Goal: Information Seeking & Learning: Learn about a topic

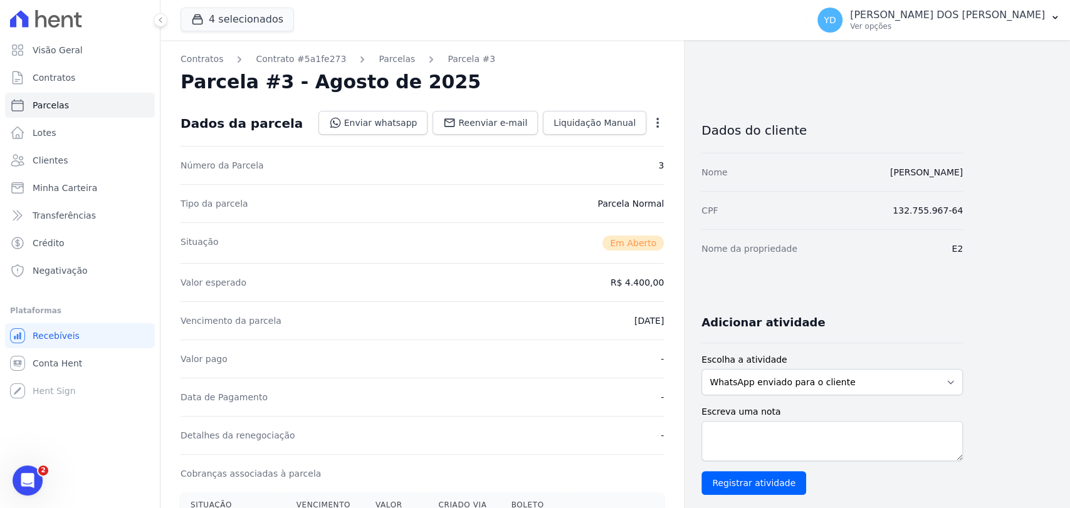
scroll to position [209, 0]
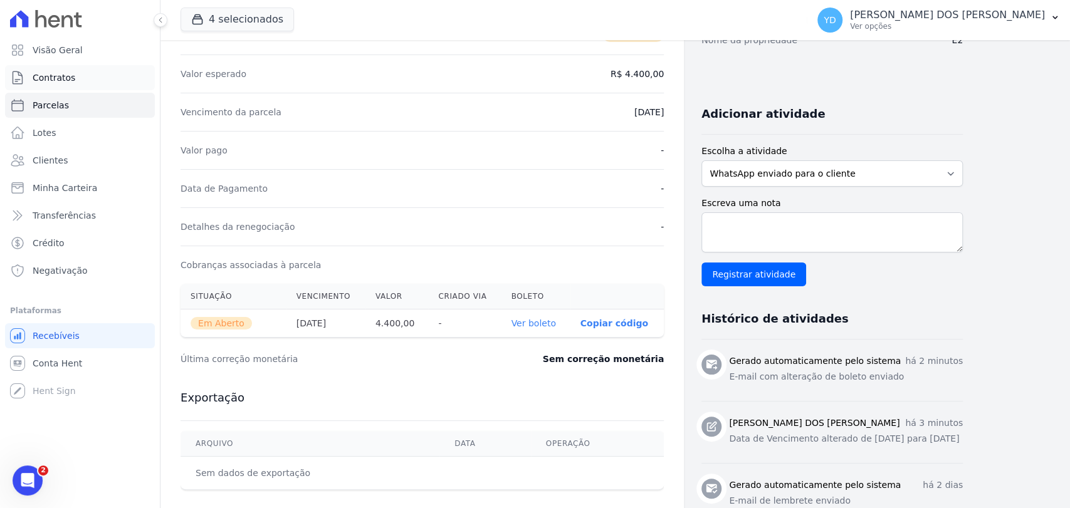
click at [117, 72] on link "Contratos" at bounding box center [80, 77] width 150 height 25
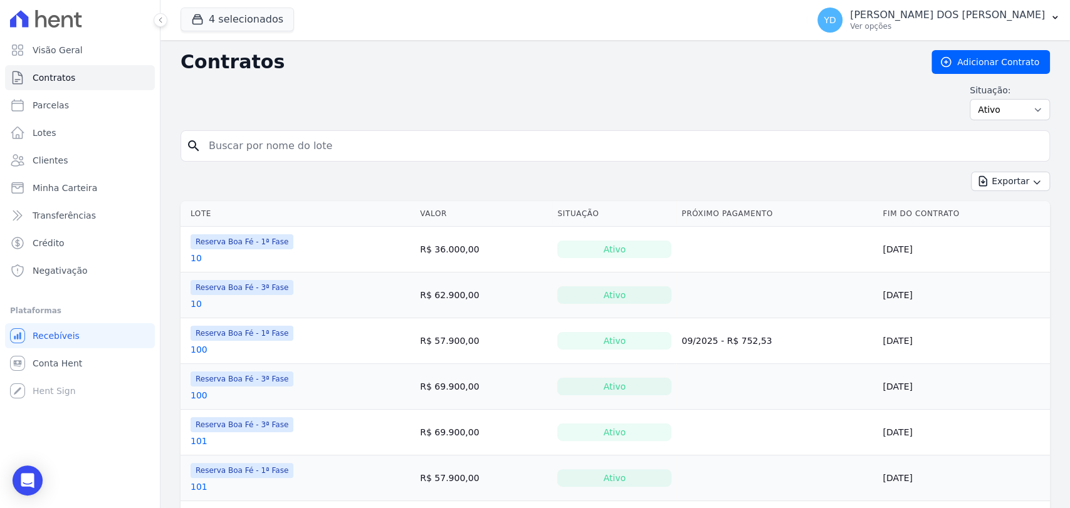
click at [300, 154] on input "search" at bounding box center [622, 146] width 843 height 25
type input "41"
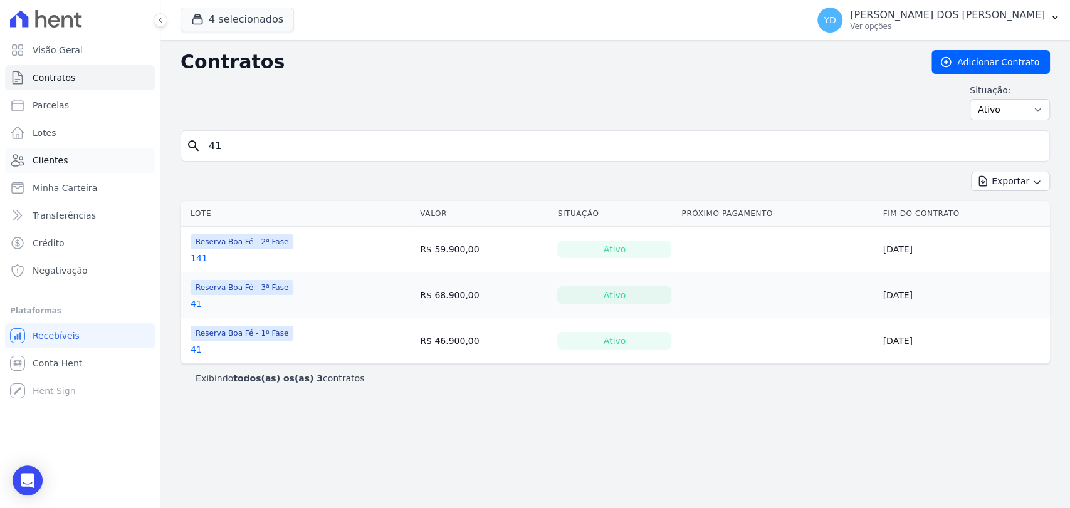
click at [80, 167] on link "Clientes" at bounding box center [80, 160] width 150 height 25
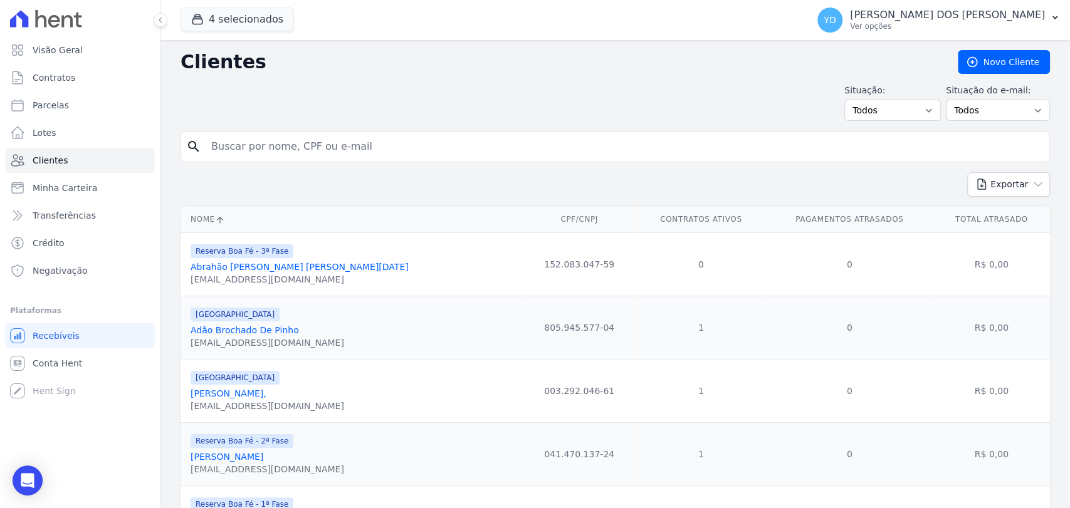
click at [248, 147] on input "search" at bounding box center [624, 146] width 841 height 25
type input "LUCIANNA"
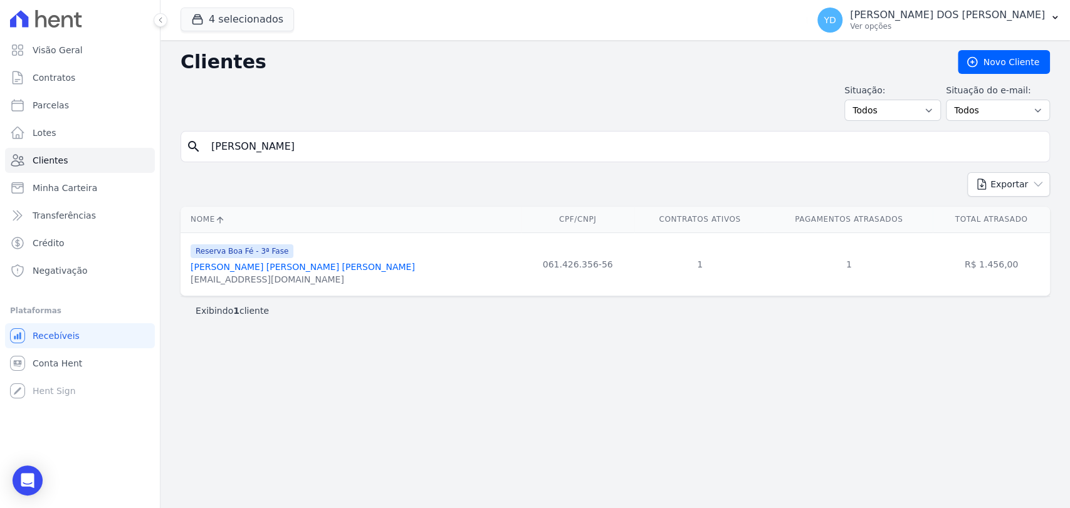
click at [246, 268] on link "Lucianna Afonso Filgueiras Bueno" at bounding box center [303, 267] width 224 height 10
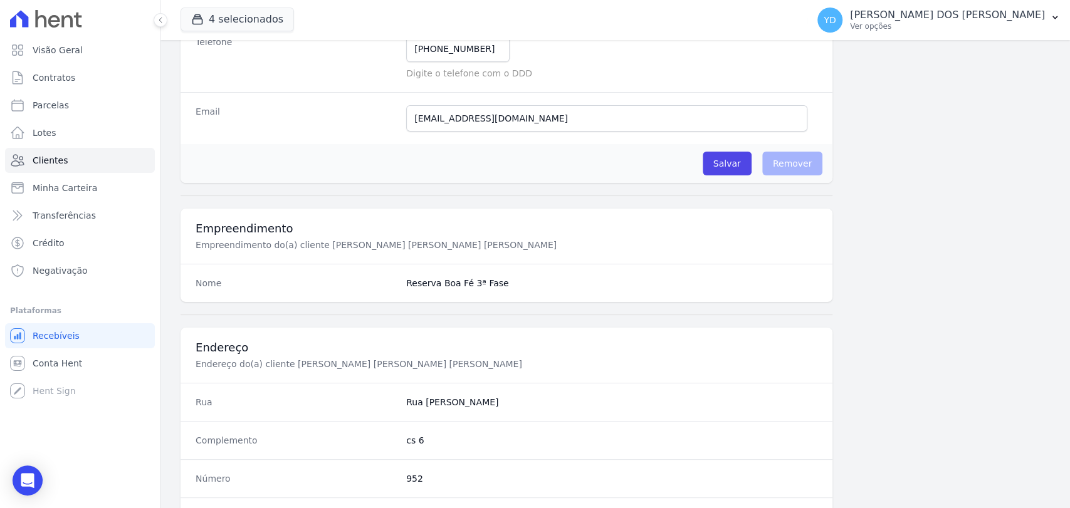
scroll to position [662, 0]
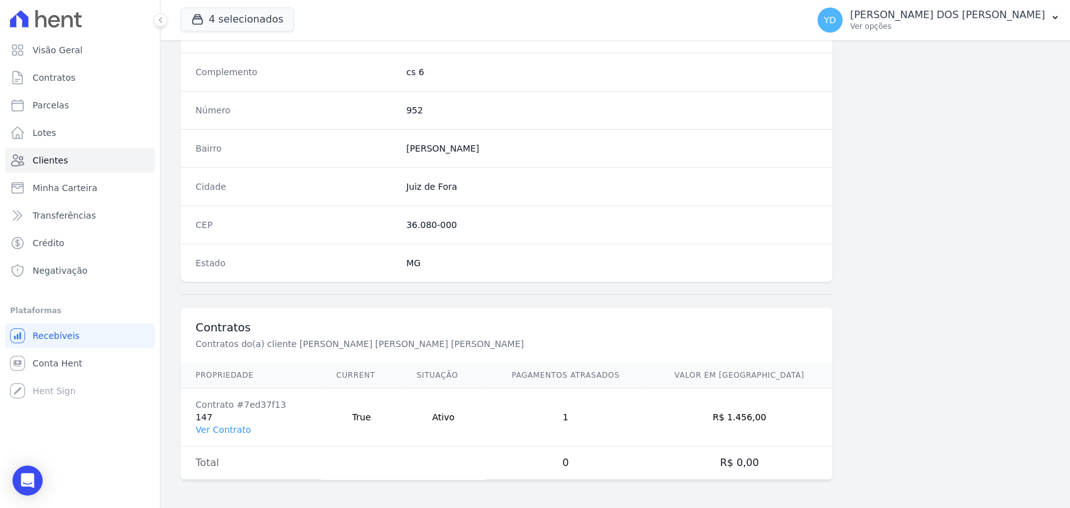
click at [202, 419] on td "Contrato #7ed37f13 147 Ver Contrato" at bounding box center [251, 418] width 140 height 58
click at [206, 426] on link "Ver Contrato" at bounding box center [223, 430] width 55 height 10
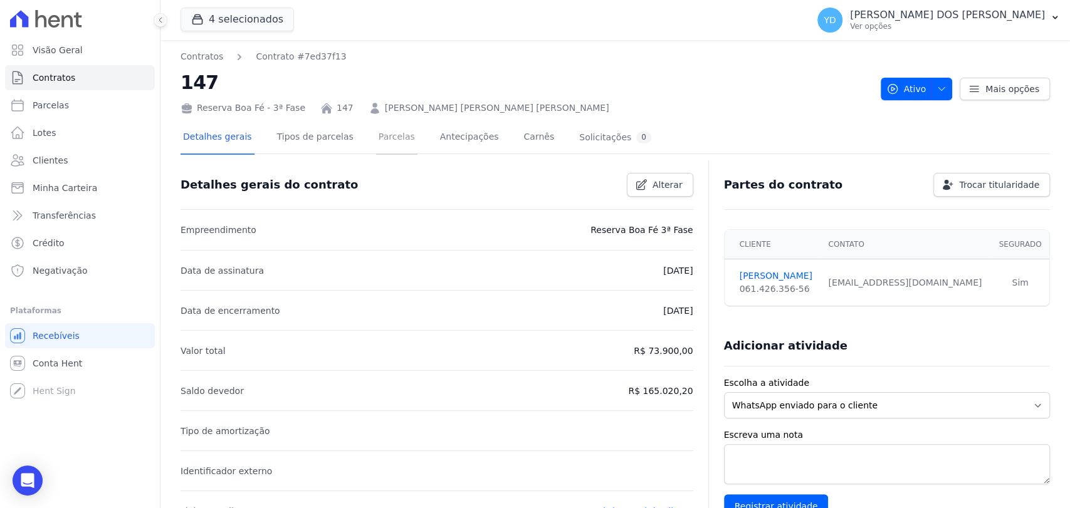
click at [377, 146] on link "Parcelas" at bounding box center [396, 138] width 41 height 33
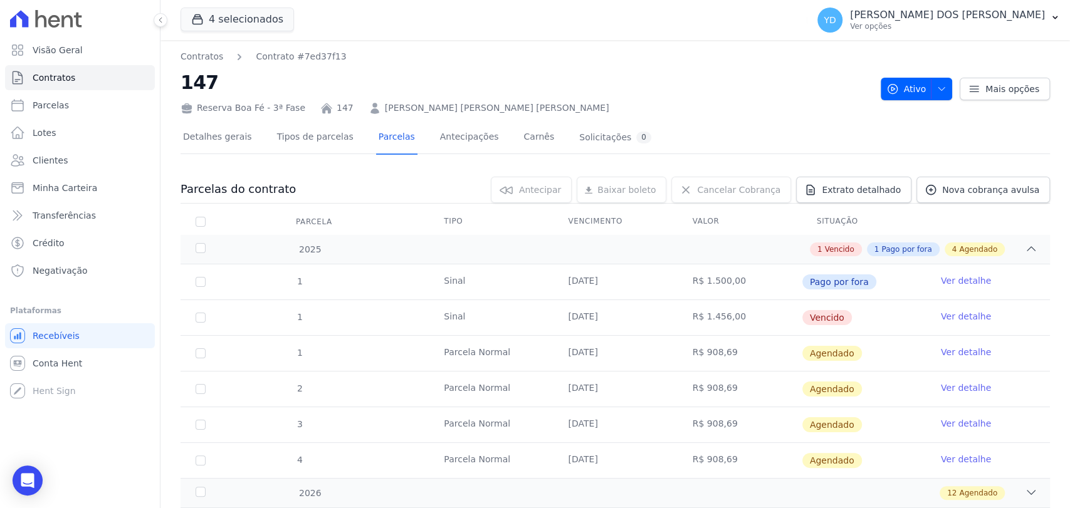
click at [943, 314] on link "Ver detalhe" at bounding box center [966, 316] width 50 height 13
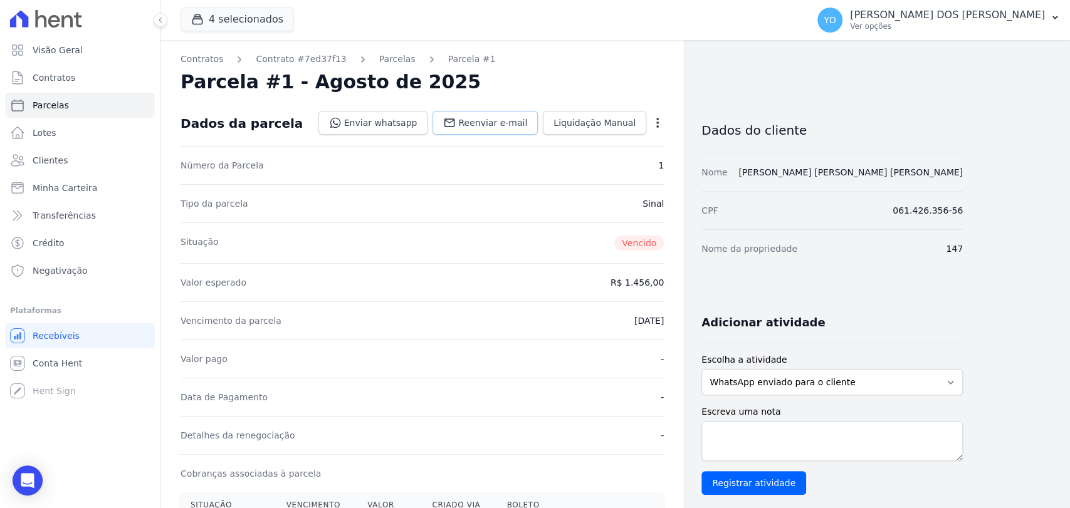
click at [480, 115] on link "Reenviar e-mail" at bounding box center [485, 123] width 105 height 24
click at [409, 125] on link "Enviar whatsapp" at bounding box center [373, 123] width 110 height 24
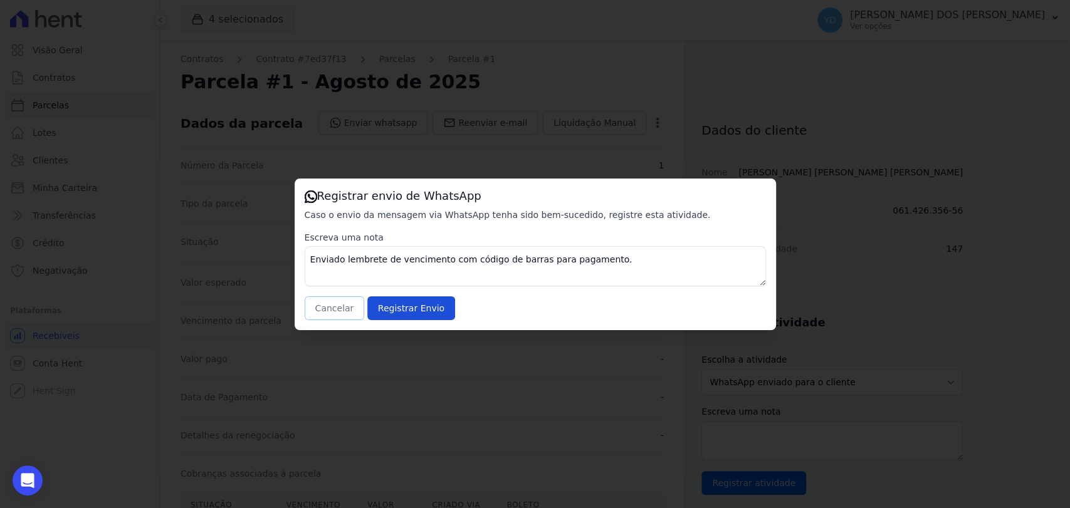
click at [337, 308] on button "Cancelar" at bounding box center [335, 309] width 60 height 24
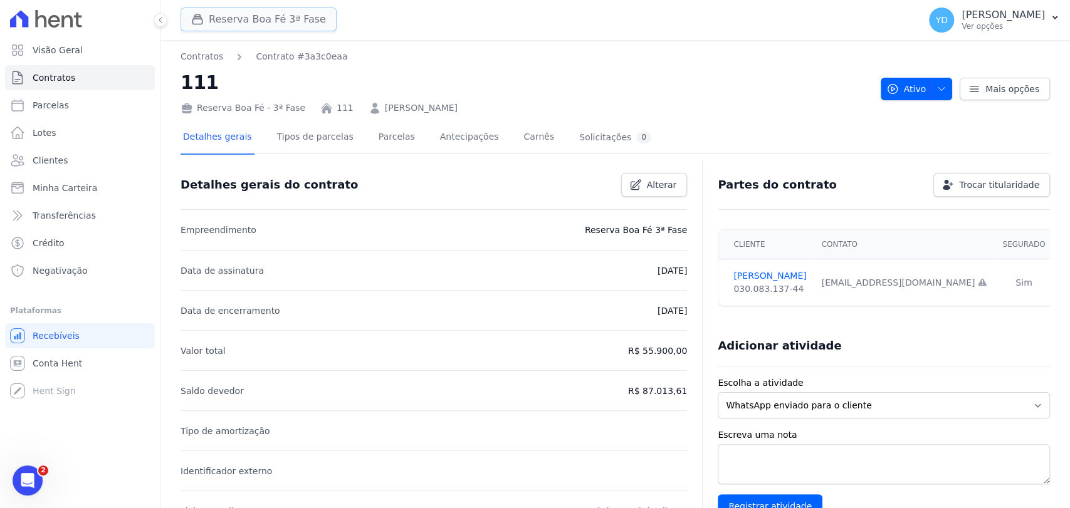
click at [231, 14] on button "Reserva Boa Fé 3ª Fase" at bounding box center [259, 20] width 156 height 24
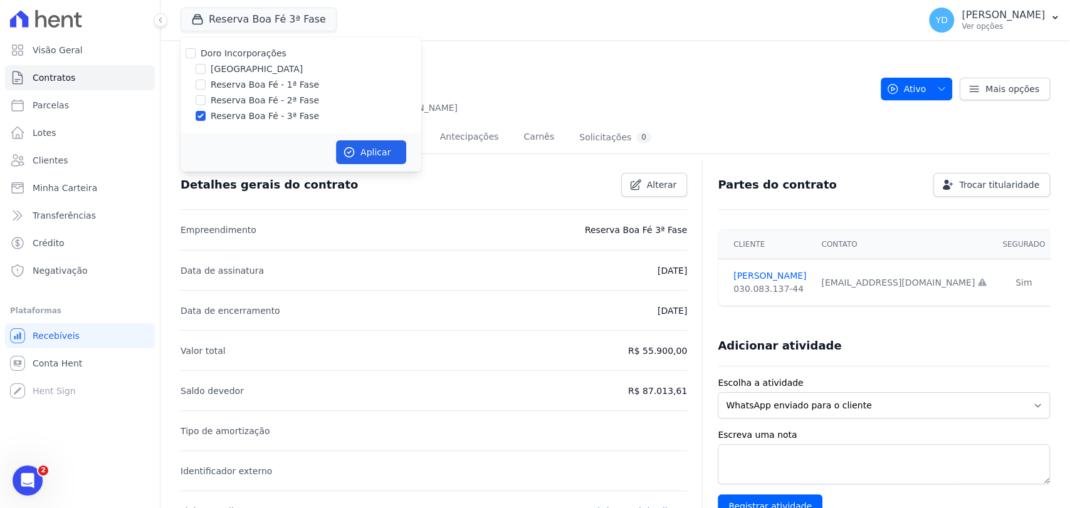
click at [481, 57] on nav "Contratos Contrato #3a3c0eaa" at bounding box center [526, 56] width 690 height 13
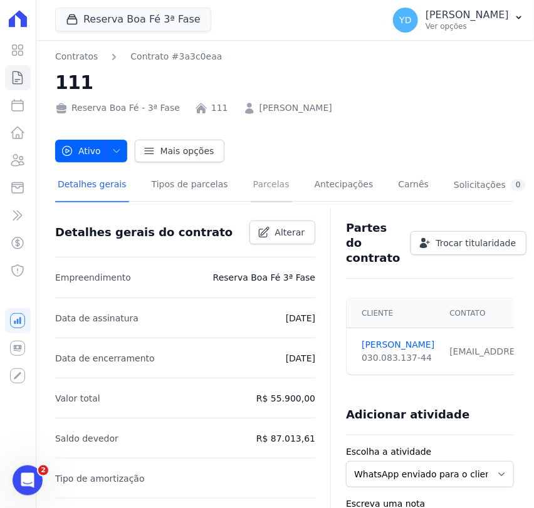
click at [251, 181] on link "Parcelas" at bounding box center [271, 185] width 41 height 33
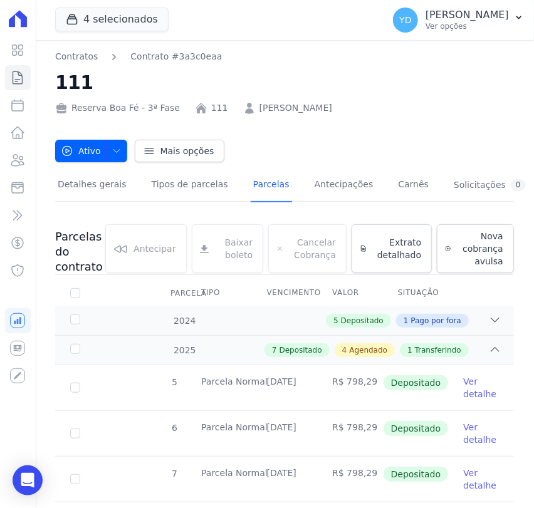
scroll to position [417, 0]
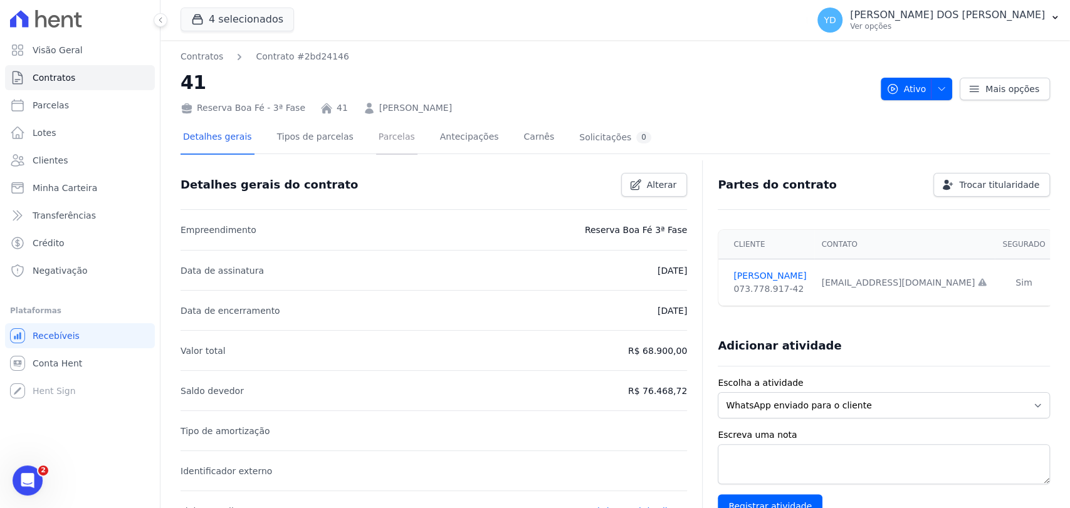
click at [386, 137] on link "Parcelas" at bounding box center [396, 138] width 41 height 33
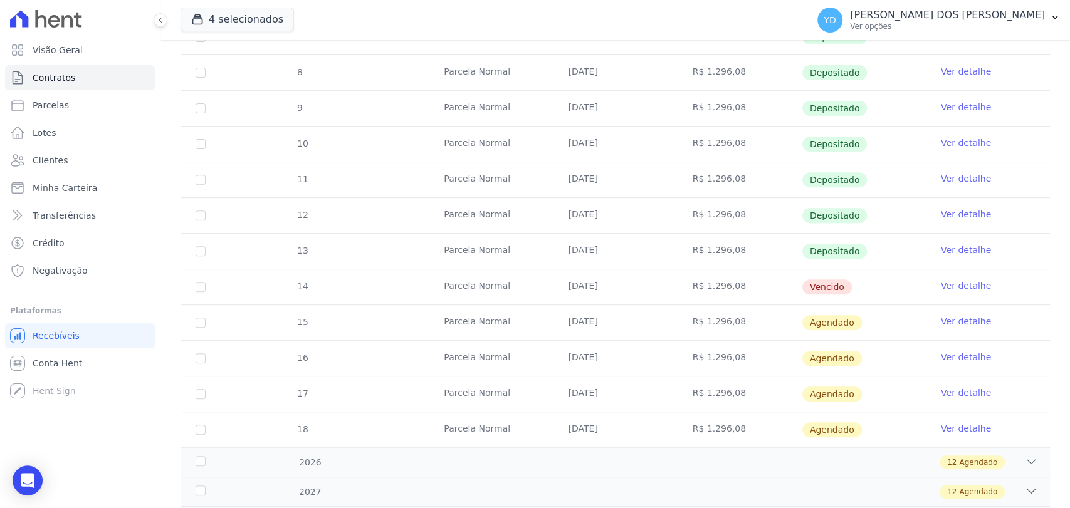
scroll to position [278, 0]
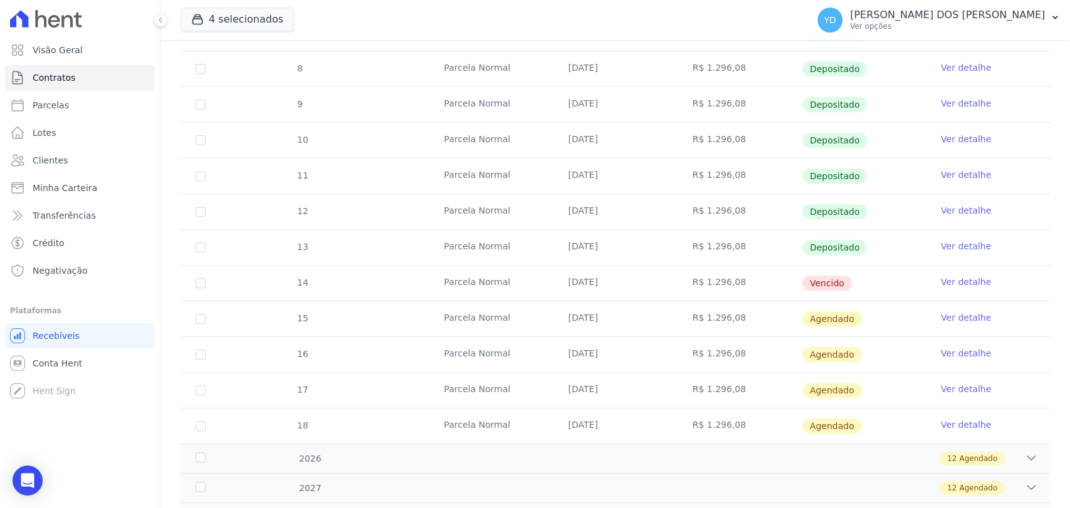
click at [953, 284] on link "Ver detalhe" at bounding box center [966, 282] width 50 height 13
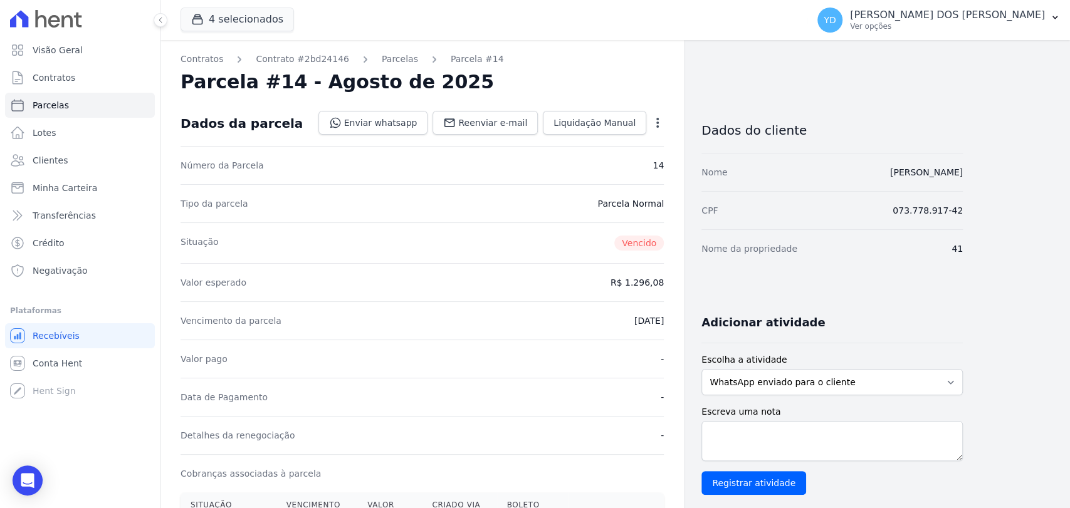
click at [652, 127] on icon "button" at bounding box center [657, 123] width 13 height 13
click at [639, 147] on link "Alterar" at bounding box center [603, 140] width 110 height 23
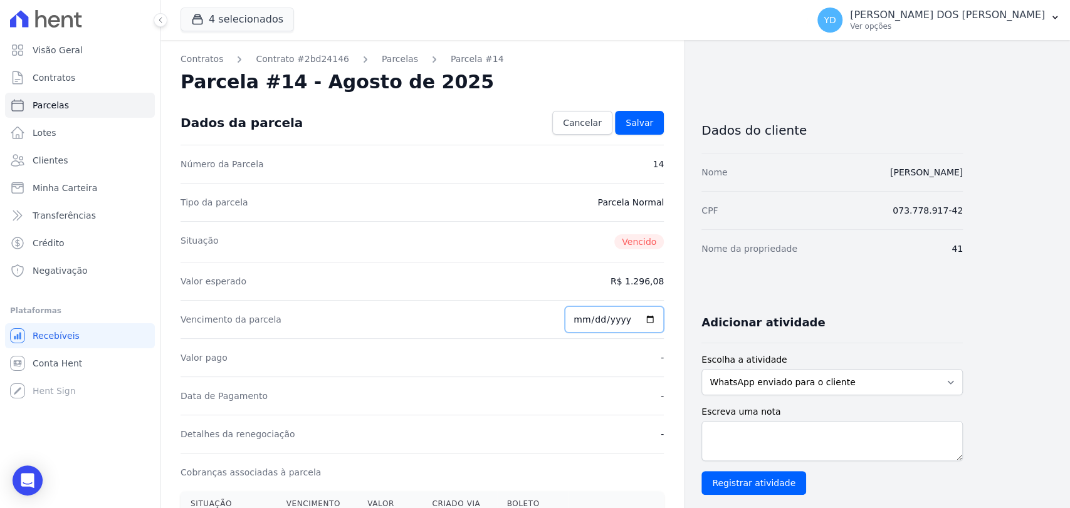
click at [583, 319] on input "2025-08-25" at bounding box center [614, 320] width 99 height 26
type input "[DATE]"
click at [656, 121] on link "Salvar" at bounding box center [639, 123] width 49 height 24
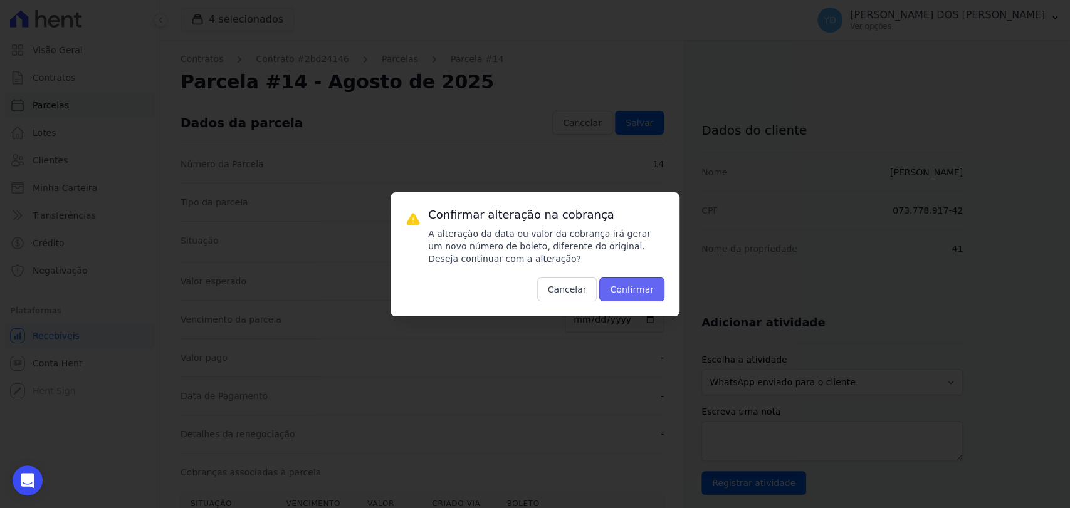
click at [653, 286] on button "Confirmar" at bounding box center [631, 290] width 65 height 24
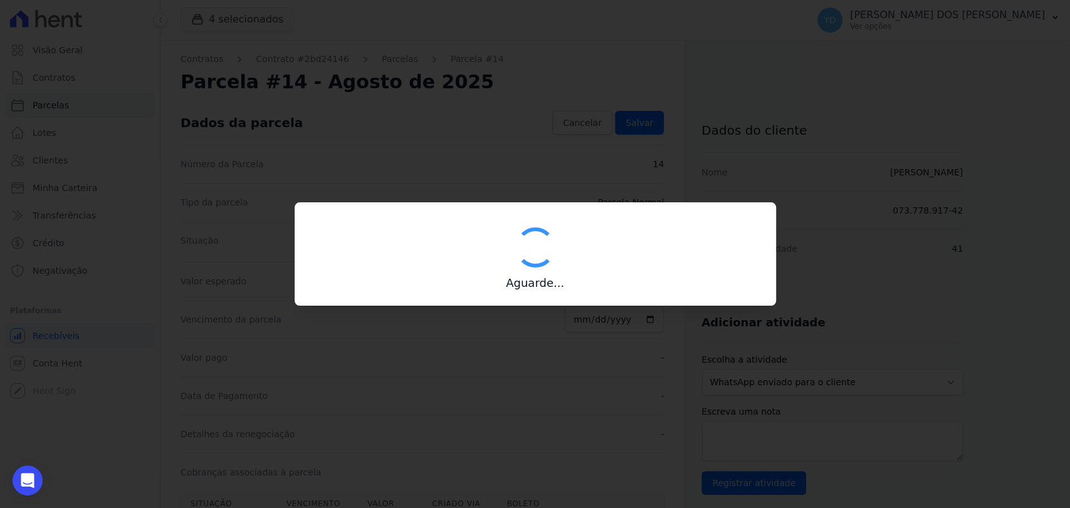
type input "00190000090335103300000651479172611840000129608"
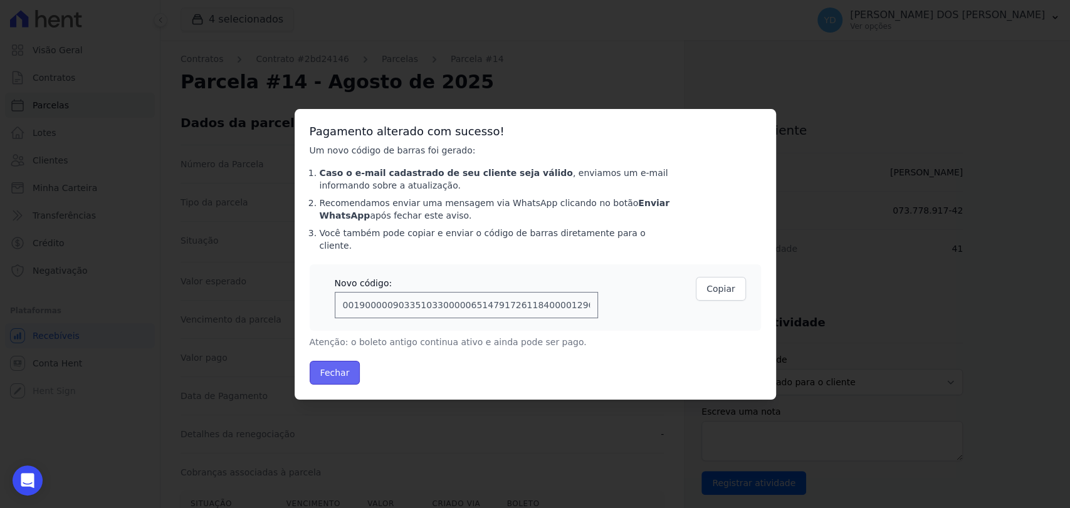
click at [346, 374] on button "Fechar" at bounding box center [335, 373] width 51 height 24
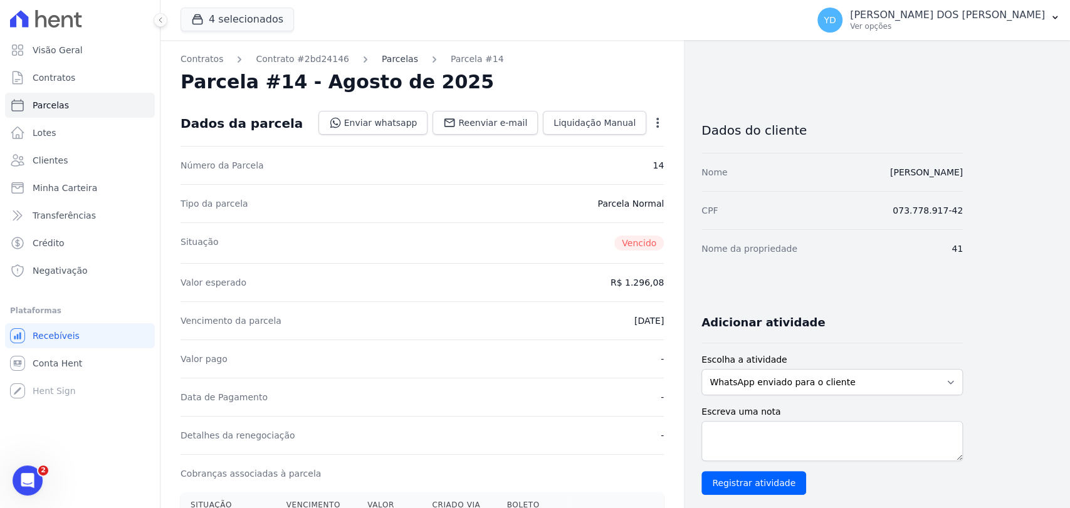
click at [382, 55] on link "Parcelas" at bounding box center [400, 59] width 36 height 13
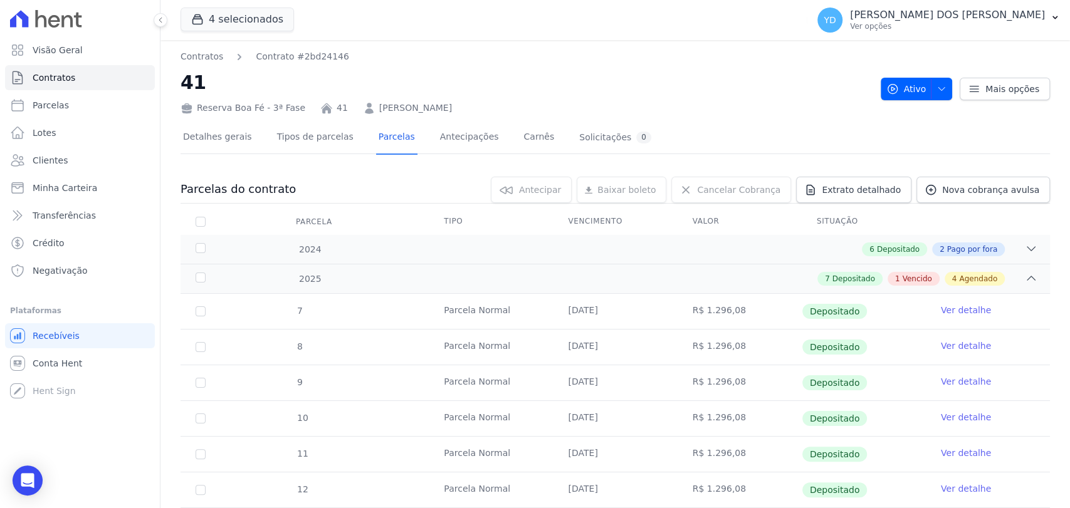
scroll to position [397, 0]
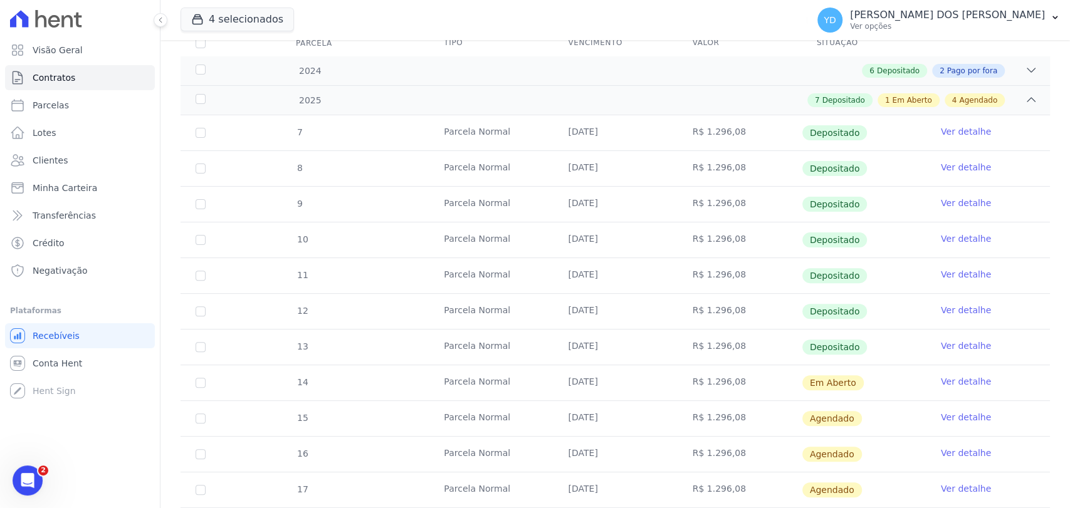
scroll to position [209, 0]
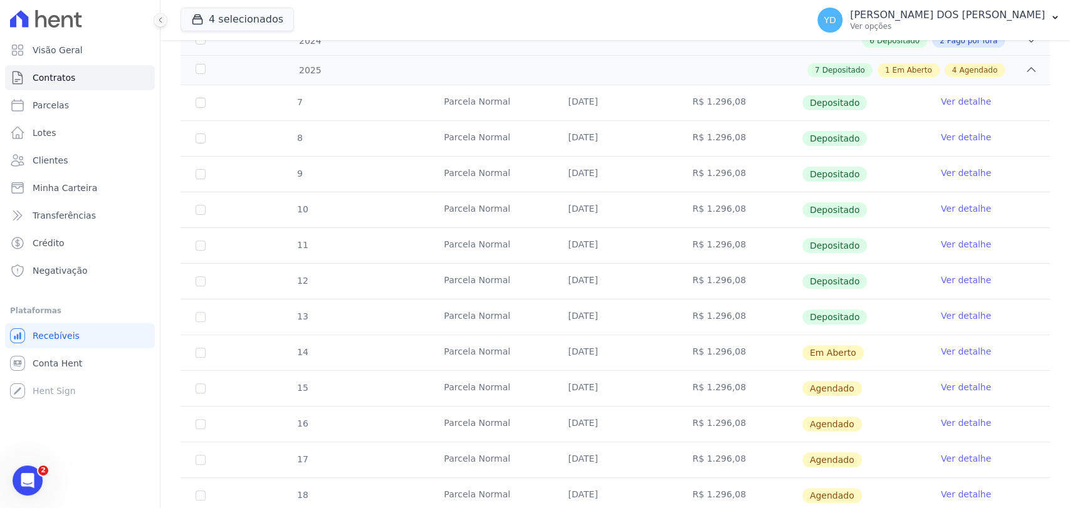
click at [961, 347] on link "Ver detalhe" at bounding box center [966, 351] width 50 height 13
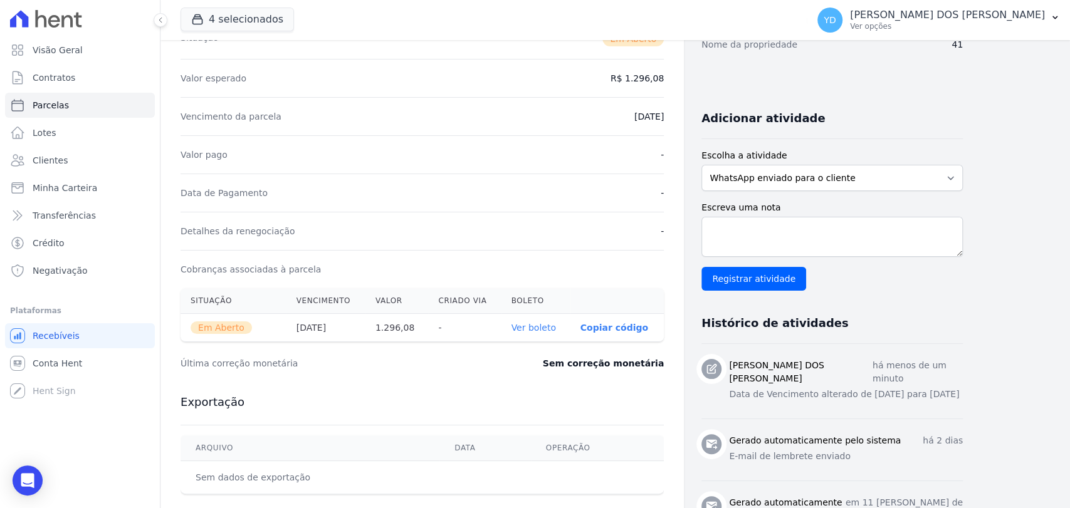
scroll to position [209, 0]
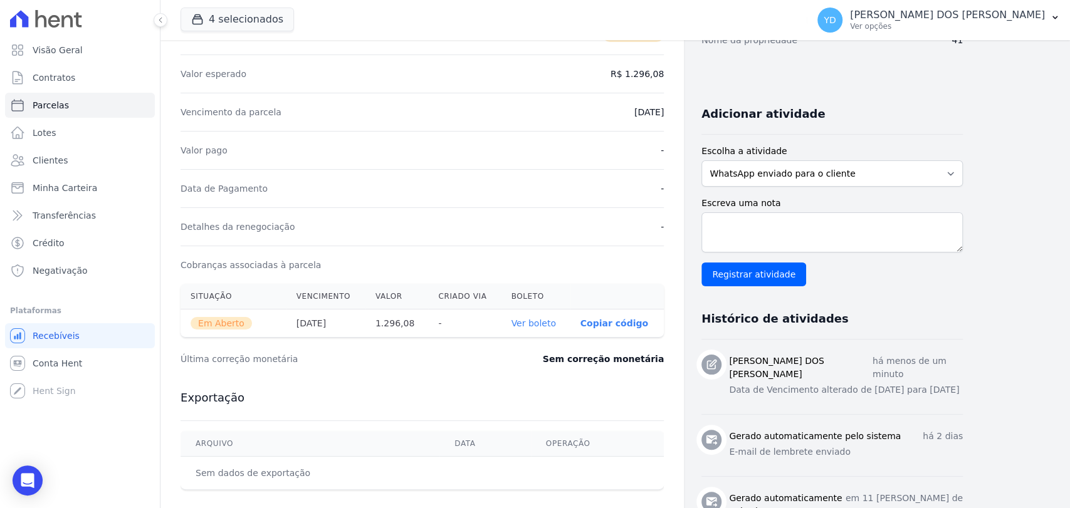
click at [542, 327] on link "Ver boleto" at bounding box center [533, 323] width 45 height 10
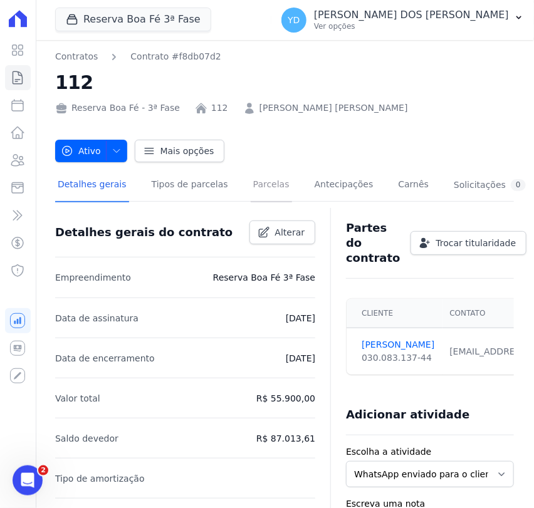
click at [260, 180] on link "Parcelas" at bounding box center [271, 185] width 41 height 33
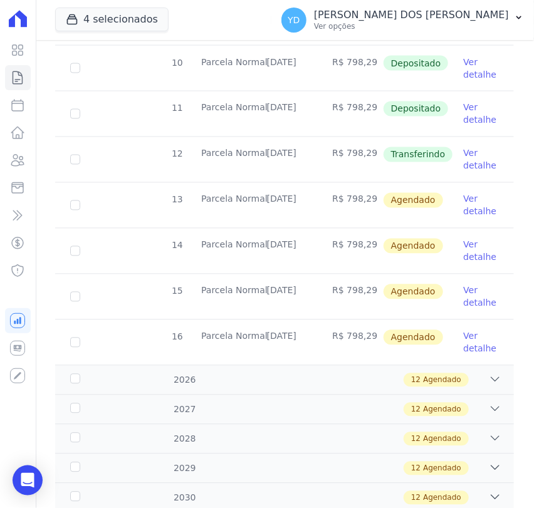
scroll to position [557, 0]
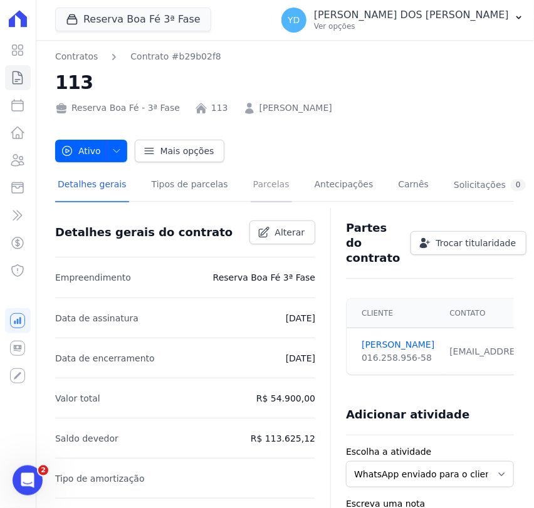
click at [251, 177] on link "Parcelas" at bounding box center [271, 185] width 41 height 33
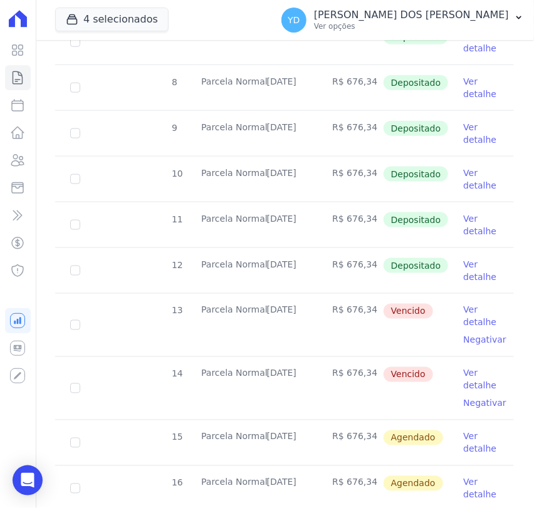
scroll to position [348, 0]
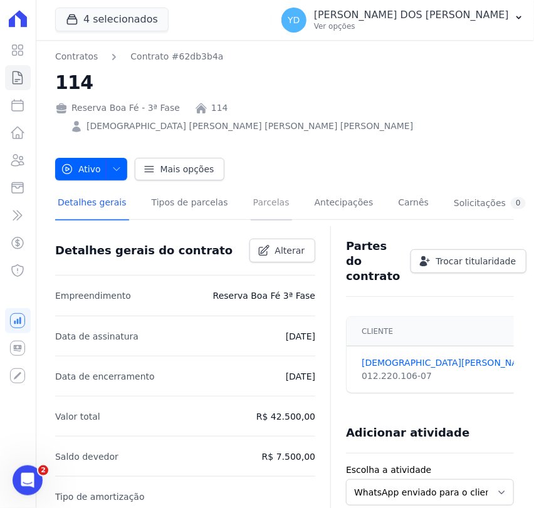
click at [251, 187] on link "Parcelas" at bounding box center [271, 203] width 41 height 33
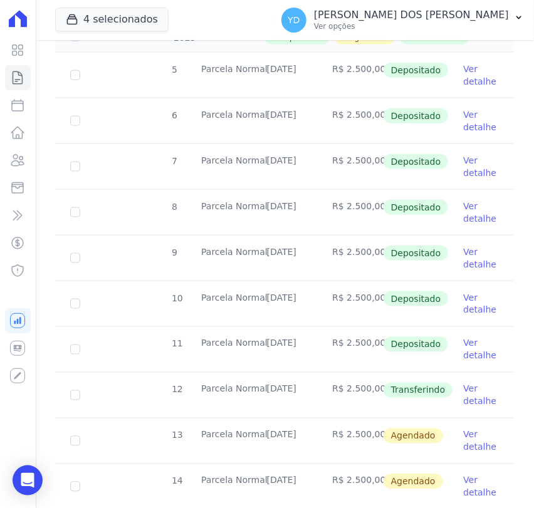
scroll to position [395, 0]
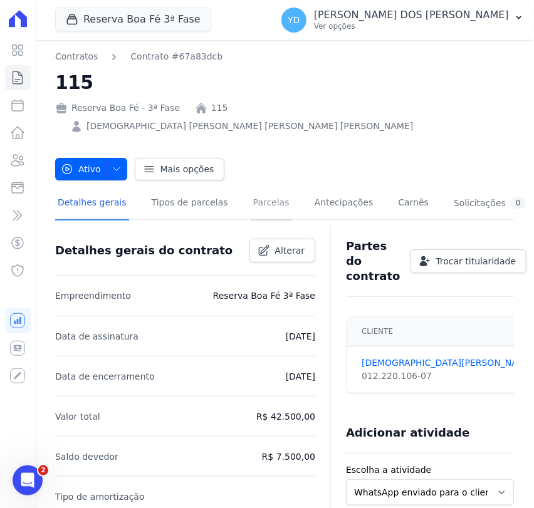
click at [251, 192] on link "Parcelas" at bounding box center [271, 203] width 41 height 33
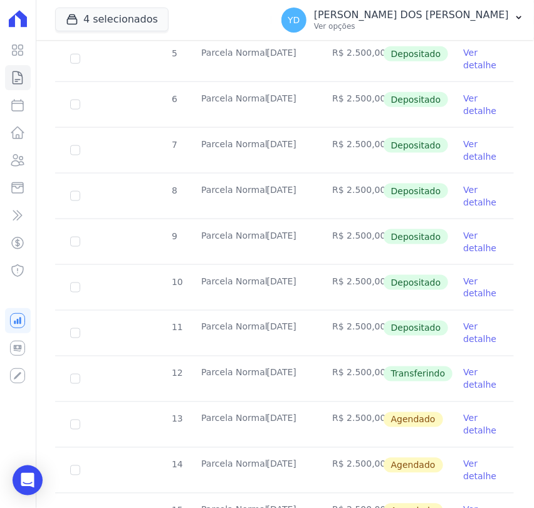
scroll to position [348, 0]
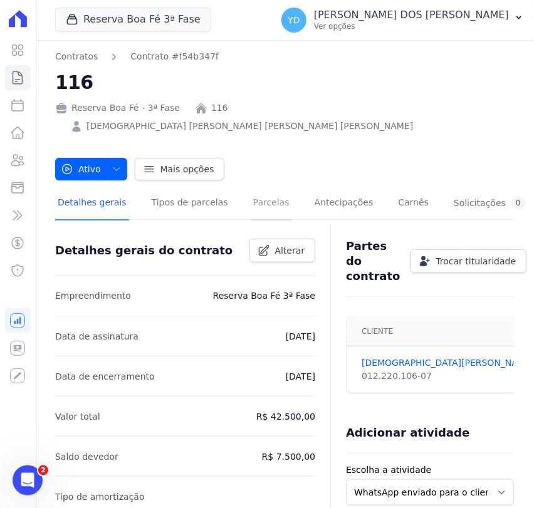
click at [251, 192] on link "Parcelas" at bounding box center [271, 203] width 41 height 33
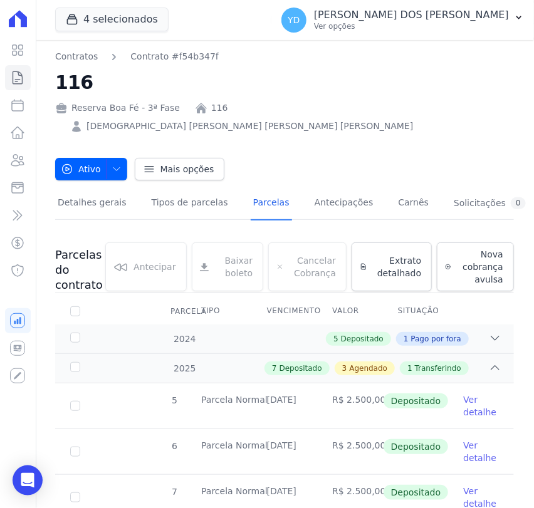
scroll to position [395, 0]
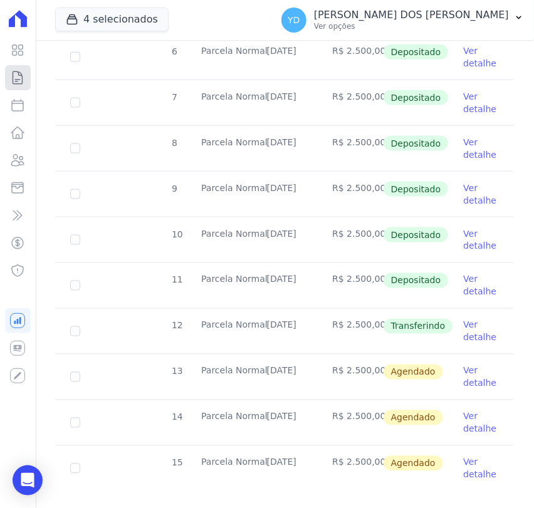
click at [11, 81] on icon at bounding box center [17, 77] width 15 height 15
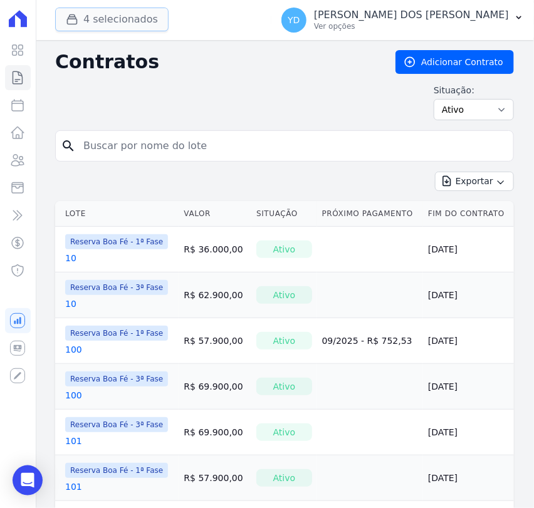
click at [124, 29] on button "4 selecionados" at bounding box center [111, 20] width 113 height 24
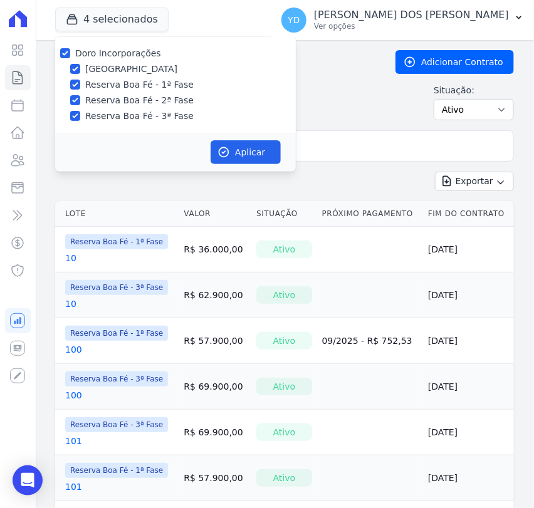
click at [127, 50] on label "Doro Incorporações" at bounding box center [118, 53] width 86 height 10
click at [70, 50] on input "Doro Incorporações" at bounding box center [65, 53] width 10 height 10
checkbox input "false"
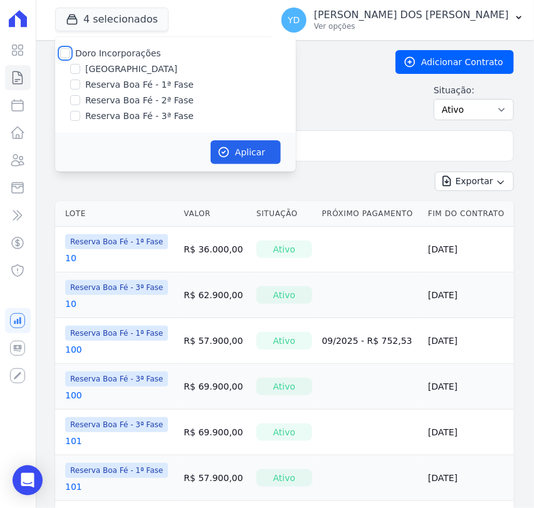
checkbox input "false"
click at [147, 108] on div "Doro Incorporações Parque das Palmeiras Reserva Boa Fé - 1ª Fase Reserva Boa Fé…" at bounding box center [175, 85] width 241 height 96
drag, startPoint x: 153, startPoint y: 119, endPoint x: 255, endPoint y: 145, distance: 105.4
click at [155, 119] on label "Reserva Boa Fé - 3ª Fase" at bounding box center [139, 116] width 108 height 13
click at [177, 114] on label "Reserva Boa Fé - 3ª Fase" at bounding box center [139, 116] width 108 height 13
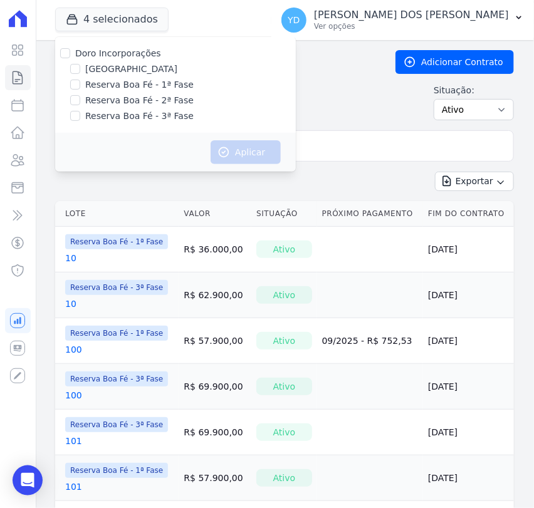
click at [80, 114] on input "Reserva Boa Fé - 3ª Fase" at bounding box center [75, 116] width 10 height 10
checkbox input "true"
click at [249, 153] on button "Aplicar" at bounding box center [246, 152] width 70 height 24
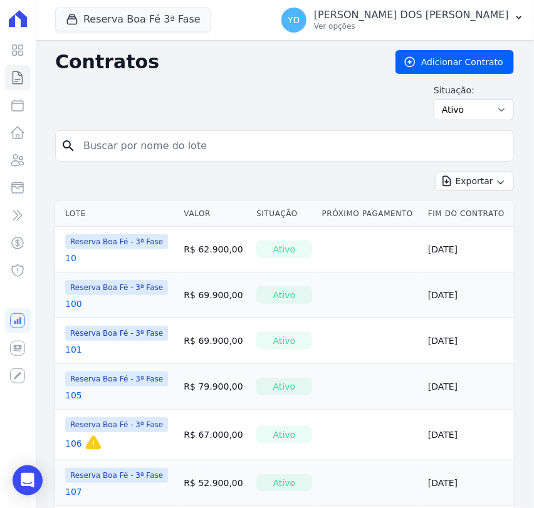
click at [327, 140] on input "search" at bounding box center [292, 146] width 433 height 25
click at [68, 184] on div "Exportar Exportar PDF Exportar CSV Exportar Fichas" at bounding box center [284, 186] width 459 height 29
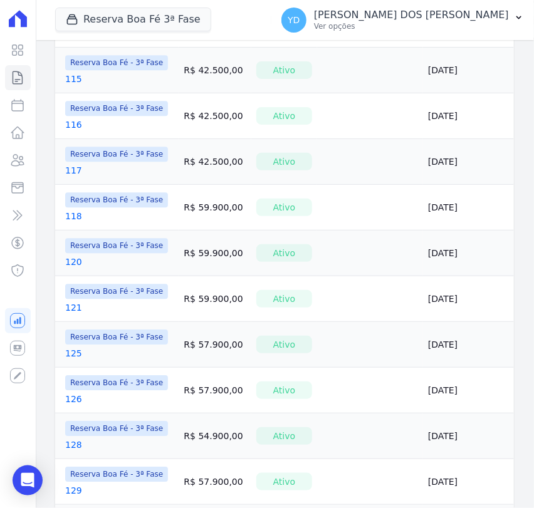
scroll to position [780, 0]
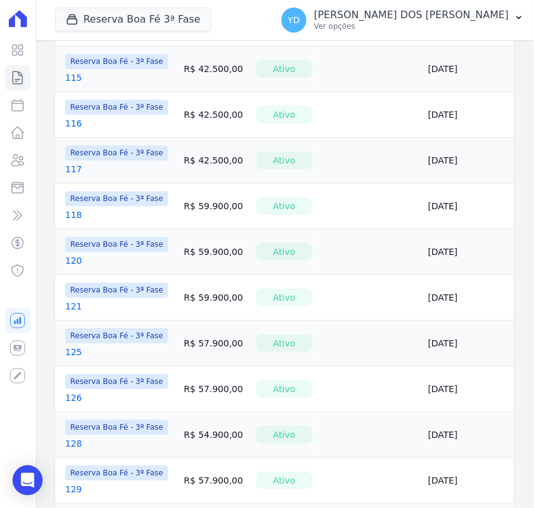
drag, startPoint x: 65, startPoint y: 262, endPoint x: 73, endPoint y: 261, distance: 8.2
drag, startPoint x: 73, startPoint y: 261, endPoint x: 80, endPoint y: 270, distance: 10.8
click at [80, 269] on td "Reserva Boa Fé - 3ª Fase 120" at bounding box center [116, 251] width 123 height 45
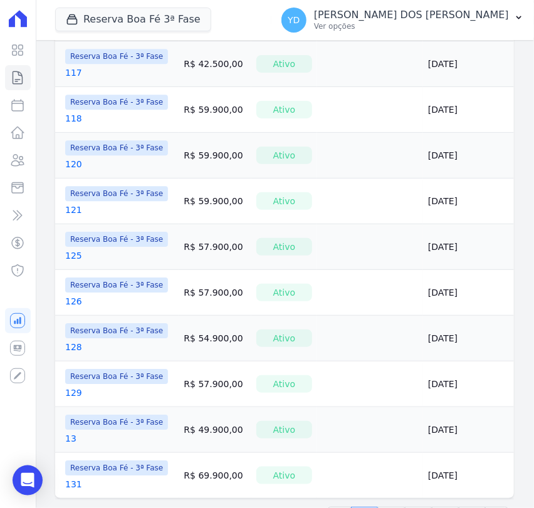
scroll to position [920, 0]
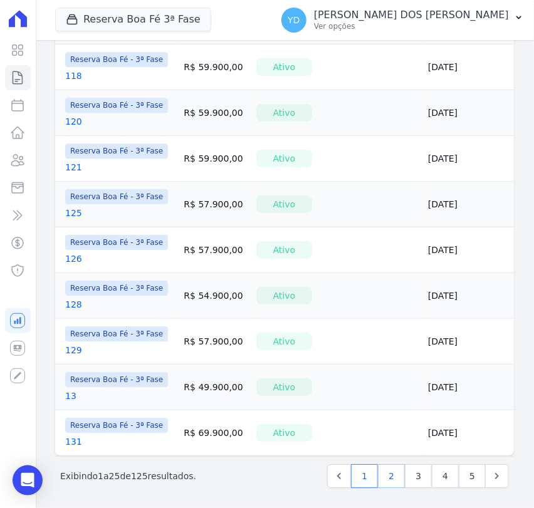
click at [387, 481] on link "2" at bounding box center [391, 476] width 27 height 24
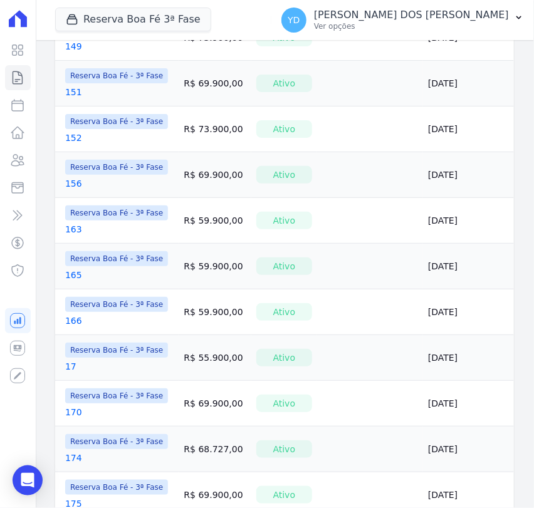
scroll to position [557, 0]
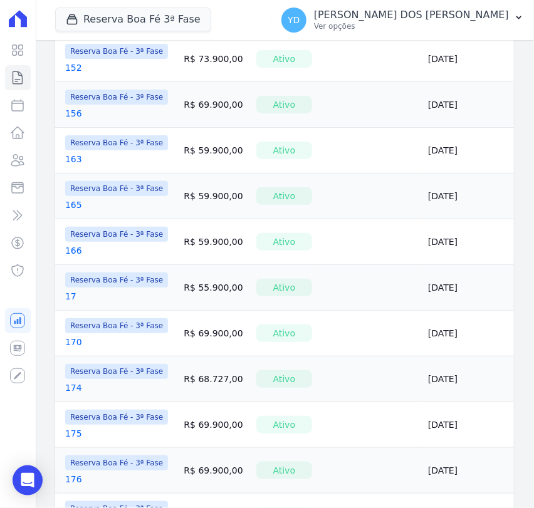
drag, startPoint x: 65, startPoint y: 157, endPoint x: 71, endPoint y: 158, distance: 6.3
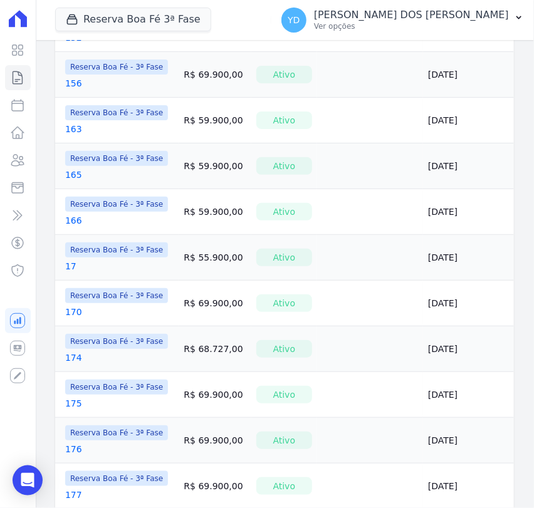
scroll to position [905, 0]
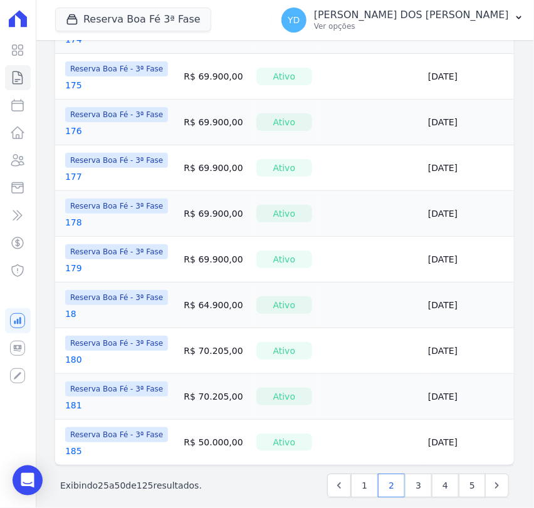
drag, startPoint x: 73, startPoint y: 227, endPoint x: 69, endPoint y: 221, distance: 6.8
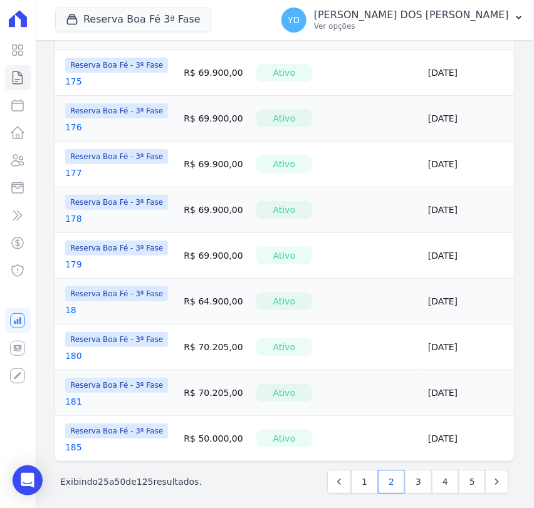
scroll to position [915, 0]
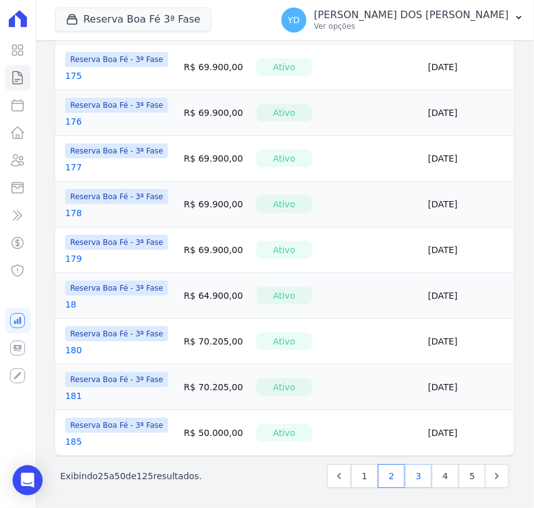
click at [405, 467] on link "3" at bounding box center [418, 476] width 27 height 24
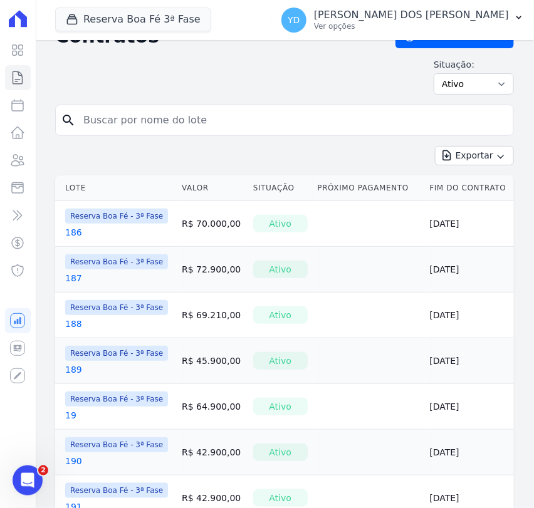
scroll to position [139, 0]
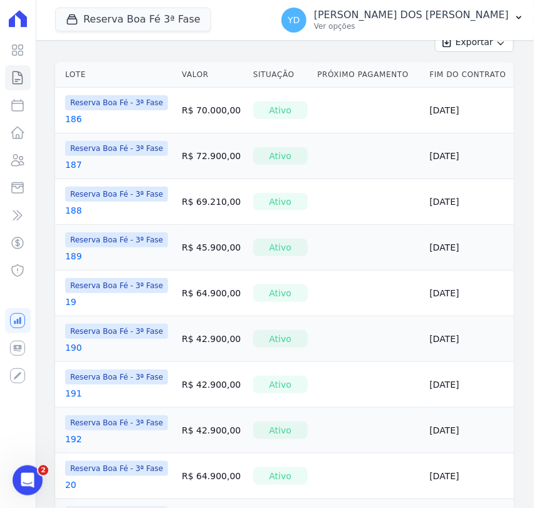
drag, startPoint x: 61, startPoint y: 115, endPoint x: 75, endPoint y: 124, distance: 16.7
drag, startPoint x: 75, startPoint y: 124, endPoint x: 73, endPoint y: 117, distance: 7.8
drag, startPoint x: 71, startPoint y: 162, endPoint x: 75, endPoint y: 167, distance: 7.1
drag, startPoint x: 79, startPoint y: 211, endPoint x: 70, endPoint y: 211, distance: 8.8
drag, startPoint x: 74, startPoint y: 350, endPoint x: 135, endPoint y: 199, distance: 163.4
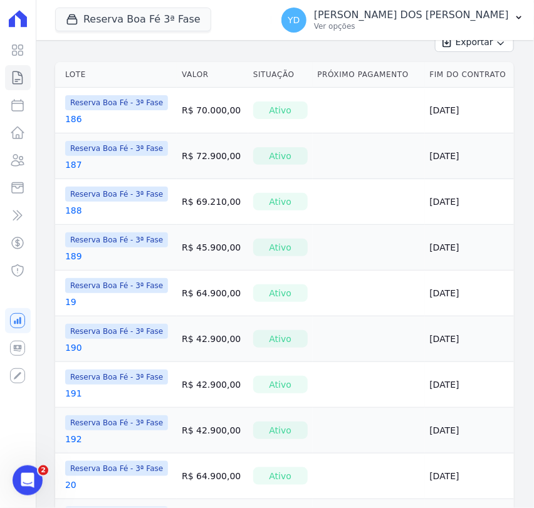
click at [135, 199] on span "Reserva Boa Fé - 3ª Fase" at bounding box center [116, 194] width 103 height 15
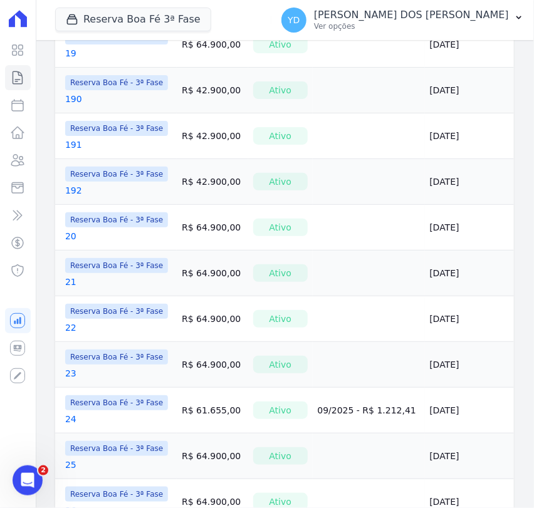
scroll to position [915, 0]
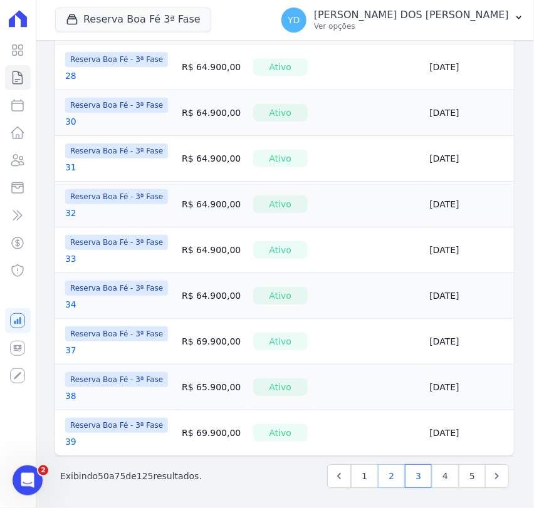
click at [387, 466] on link "2" at bounding box center [391, 476] width 27 height 24
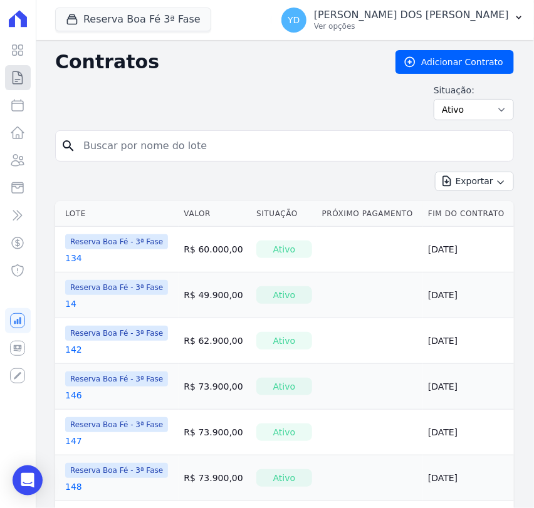
click at [23, 83] on icon at bounding box center [17, 77] width 15 height 15
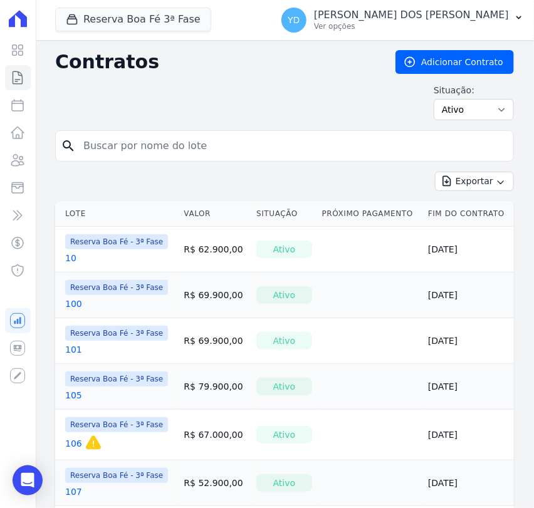
click at [116, 136] on input "search" at bounding box center [292, 146] width 433 height 25
drag, startPoint x: 138, startPoint y: 14, endPoint x: 139, endPoint y: 22, distance: 7.5
click at [138, 14] on button "Reserva Boa Fé 3ª Fase" at bounding box center [133, 20] width 156 height 24
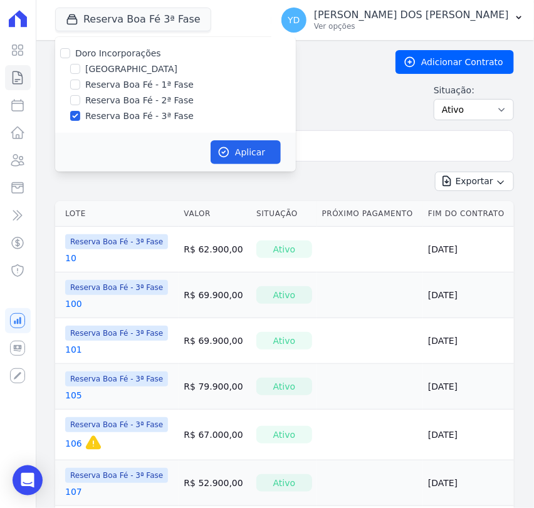
click at [130, 52] on label "Doro Incorporações" at bounding box center [118, 53] width 86 height 10
click at [70, 52] on input "Doro Incorporações" at bounding box center [65, 53] width 10 height 10
checkbox input "true"
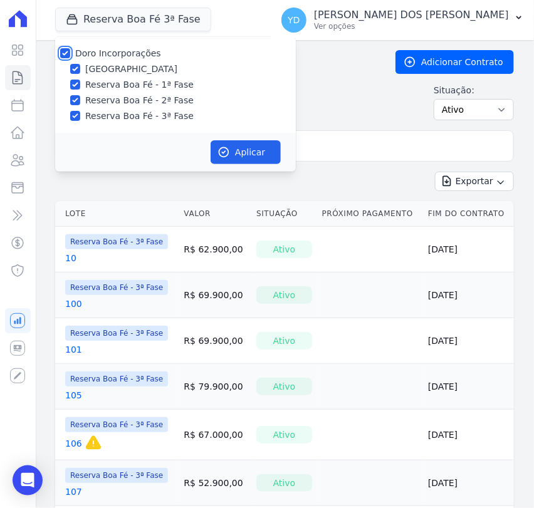
checkbox input "true"
click at [247, 147] on button "Aplicar" at bounding box center [246, 152] width 70 height 24
click at [346, 157] on input "search" at bounding box center [292, 146] width 433 height 25
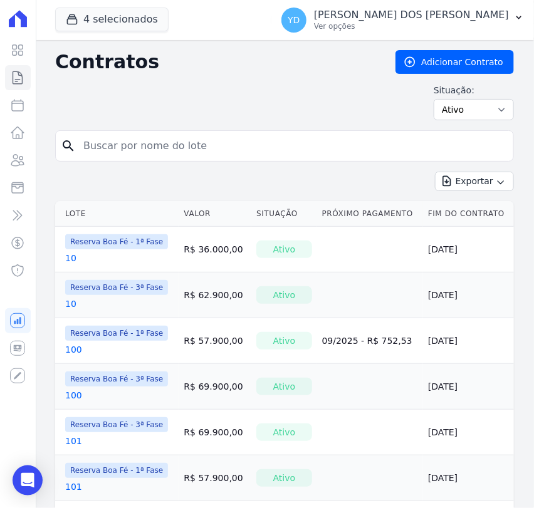
click at [331, 142] on input "search" at bounding box center [292, 146] width 433 height 25
type input "7"
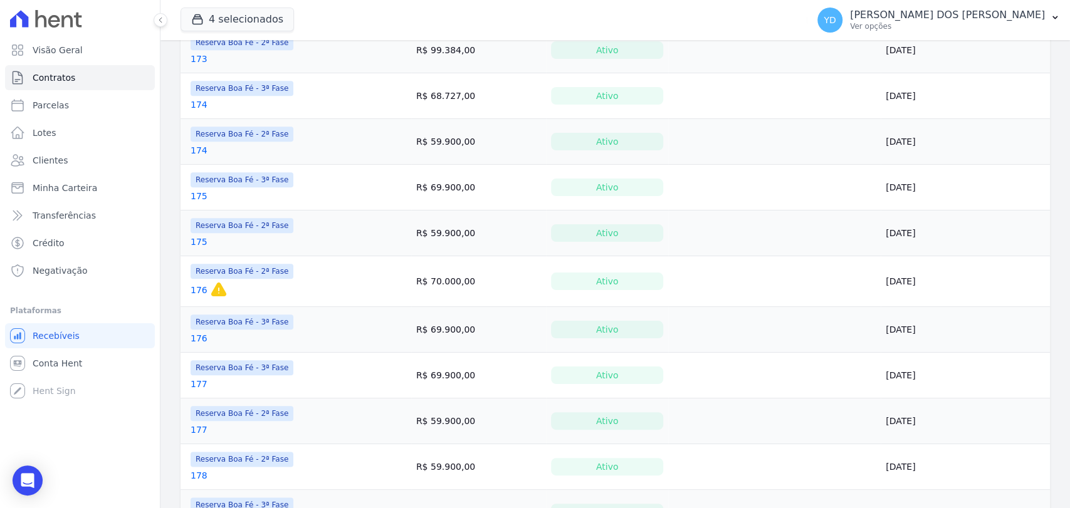
scroll to position [925, 0]
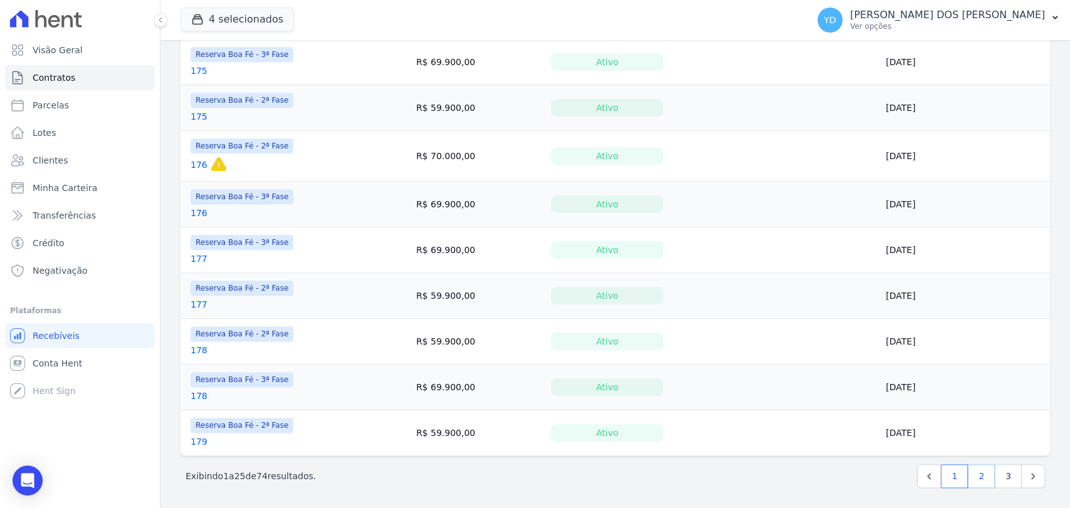
click at [533, 473] on link "2" at bounding box center [981, 476] width 27 height 24
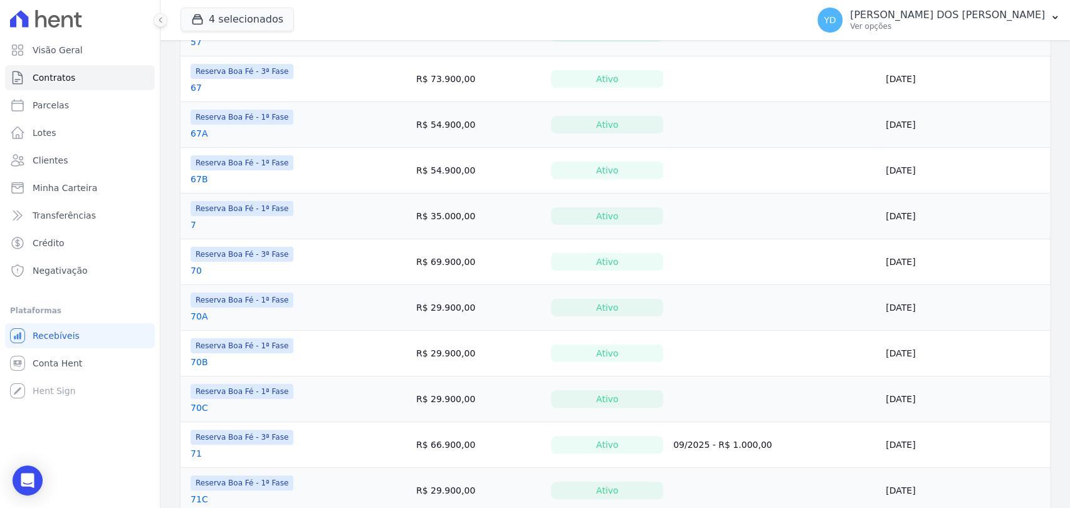
scroll to position [915, 0]
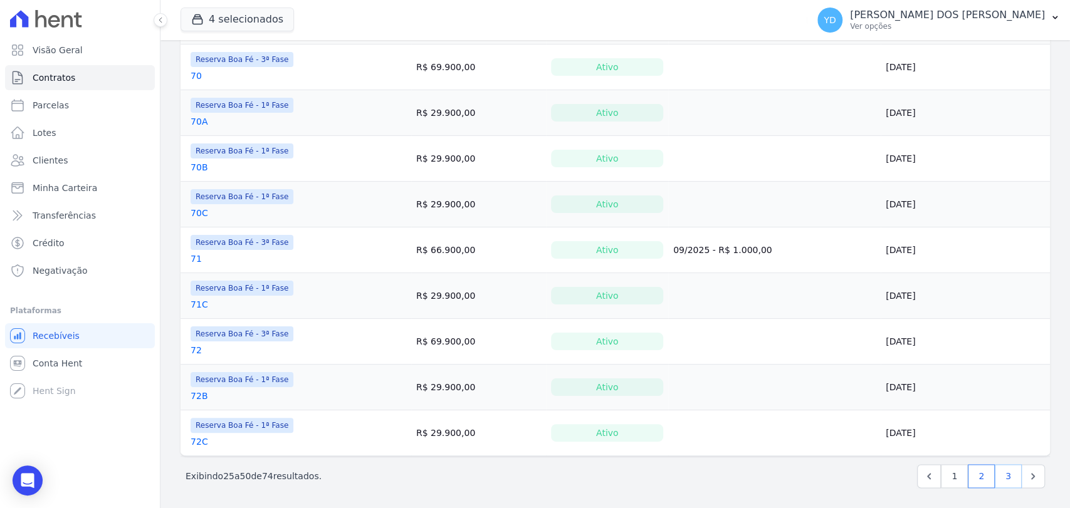
click at [533, 483] on link "3" at bounding box center [1008, 476] width 27 height 24
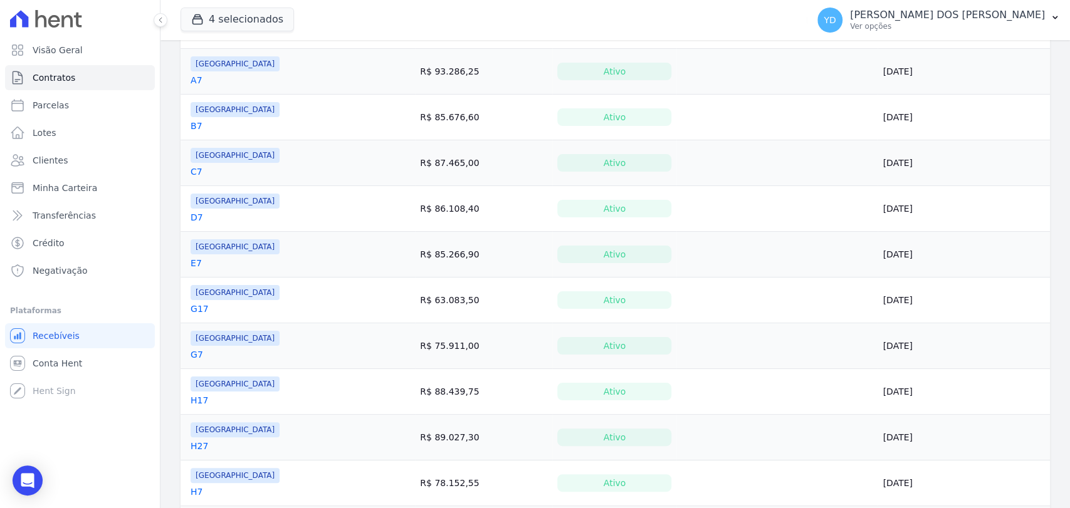
scroll to position [172, 0]
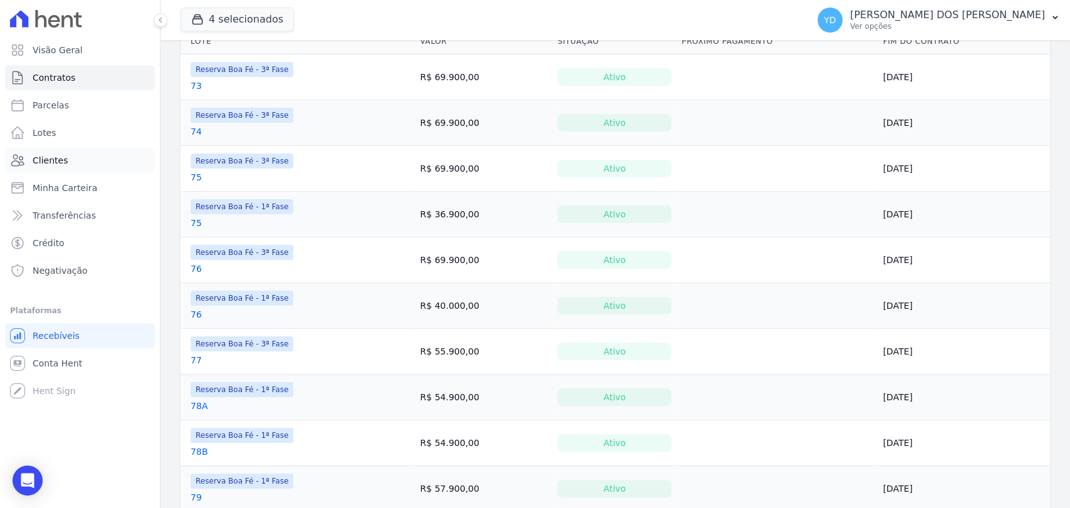
click at [71, 160] on link "Clientes" at bounding box center [80, 160] width 150 height 25
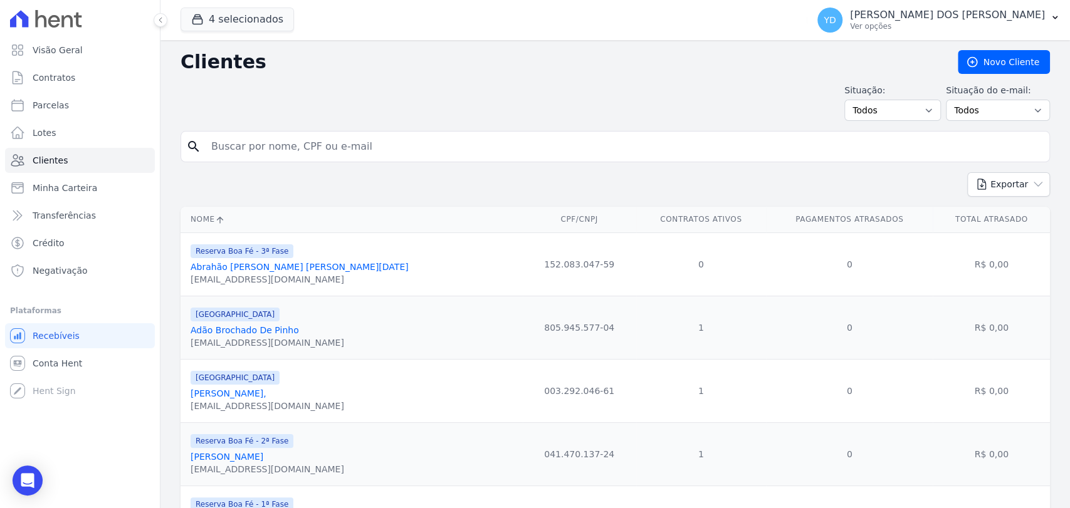
click at [271, 135] on input "search" at bounding box center [624, 146] width 841 height 25
type input "alvaro"
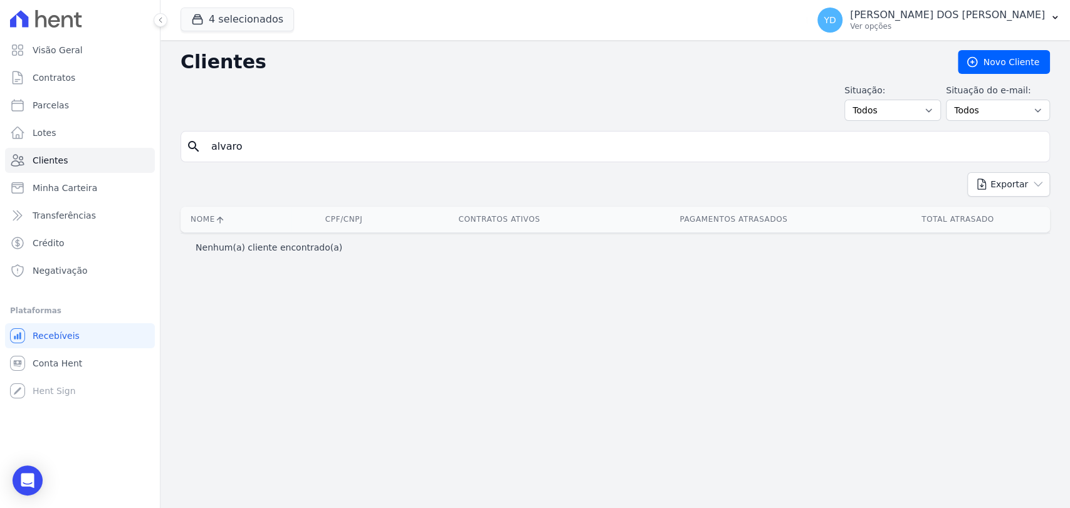
drag, startPoint x: 214, startPoint y: 146, endPoint x: 201, endPoint y: 143, distance: 14.1
click at [201, 143] on div "search alvaro" at bounding box center [615, 146] width 869 height 31
type input "álvaro"
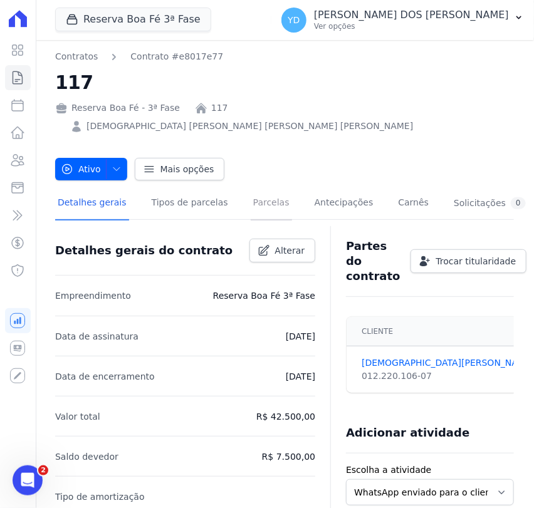
click at [261, 195] on link "Parcelas" at bounding box center [271, 203] width 41 height 33
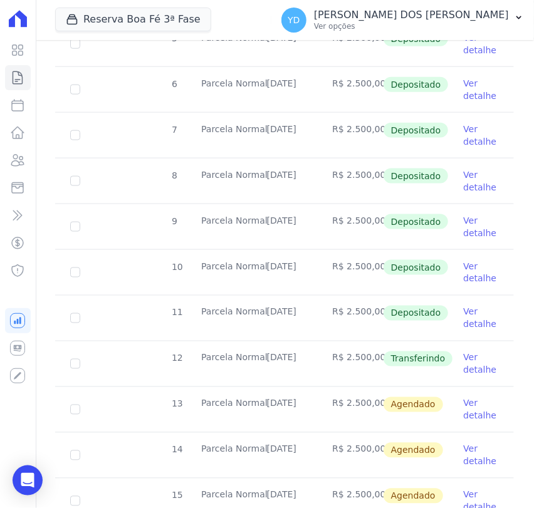
scroll to position [395, 0]
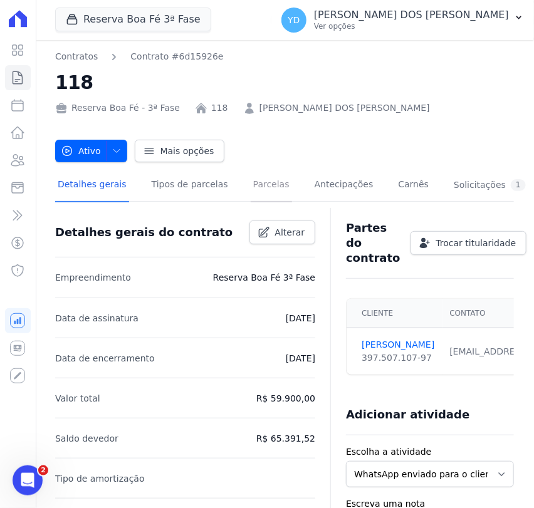
click at [253, 199] on link "Parcelas" at bounding box center [271, 185] width 41 height 33
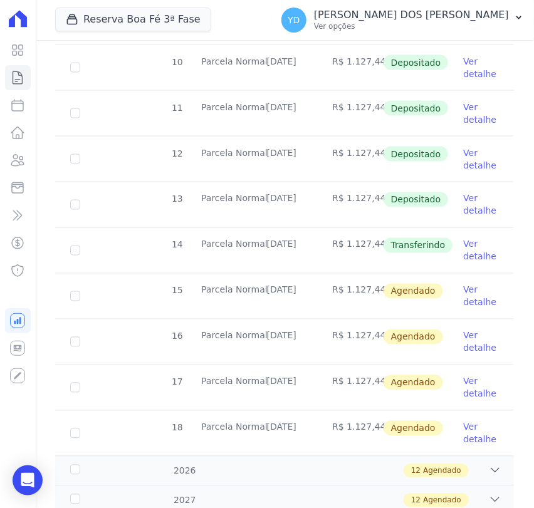
scroll to position [487, 0]
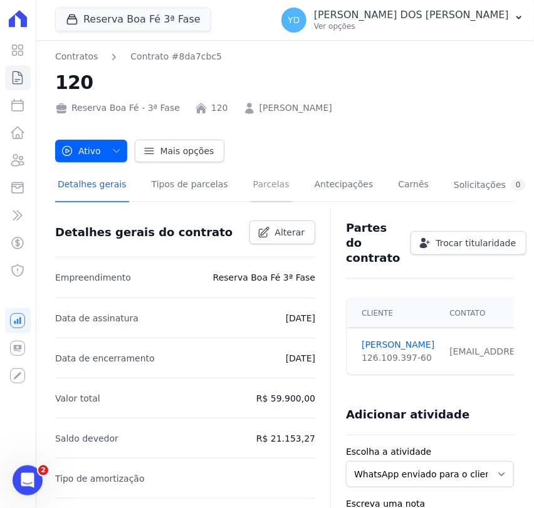
click at [260, 192] on link "Parcelas" at bounding box center [271, 185] width 41 height 33
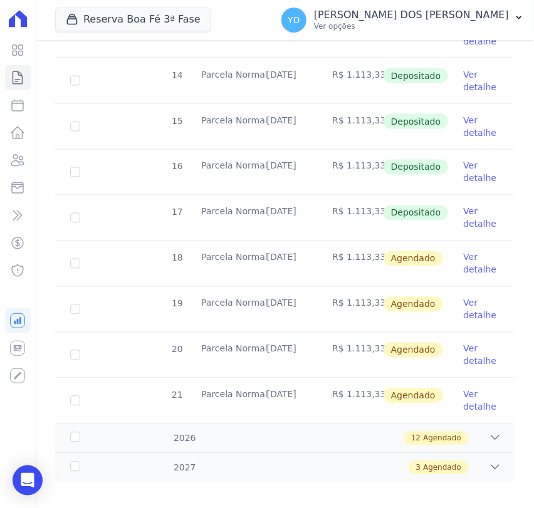
scroll to position [500, 0]
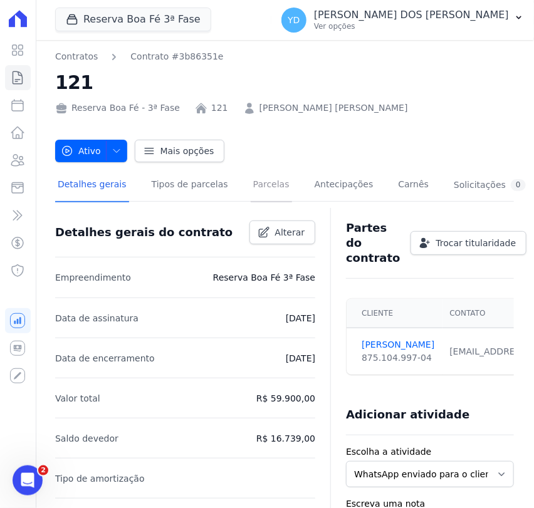
click at [251, 189] on link "Parcelas" at bounding box center [271, 185] width 41 height 33
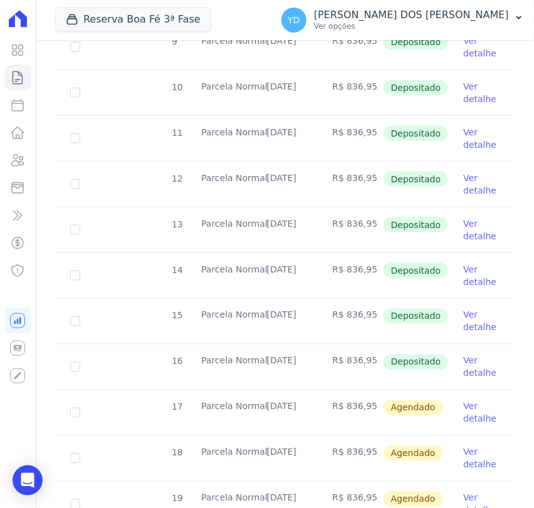
scroll to position [348, 0]
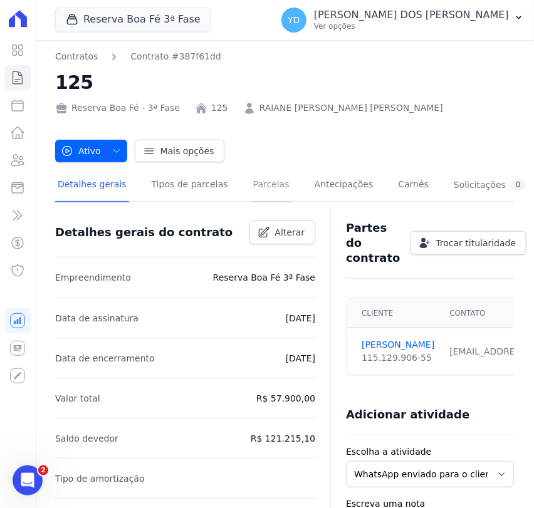
click at [264, 197] on link "Parcelas" at bounding box center [271, 185] width 41 height 33
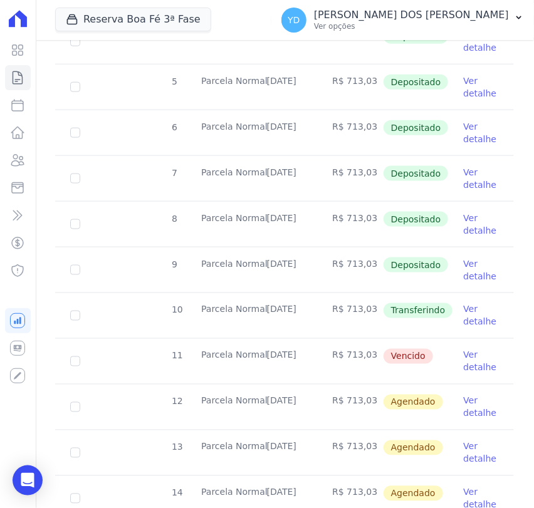
scroll to position [348, 0]
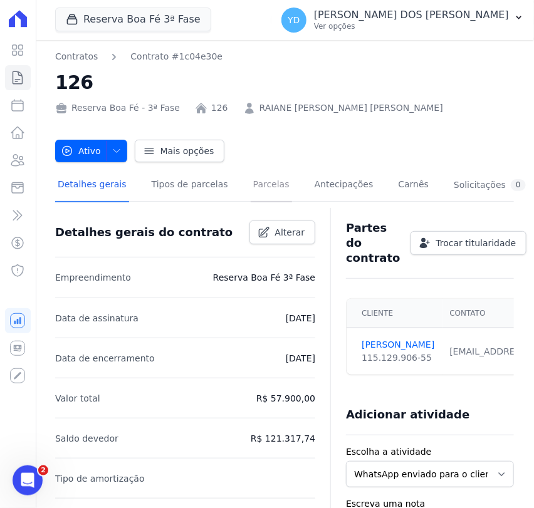
click at [254, 188] on link "Parcelas" at bounding box center [271, 185] width 41 height 33
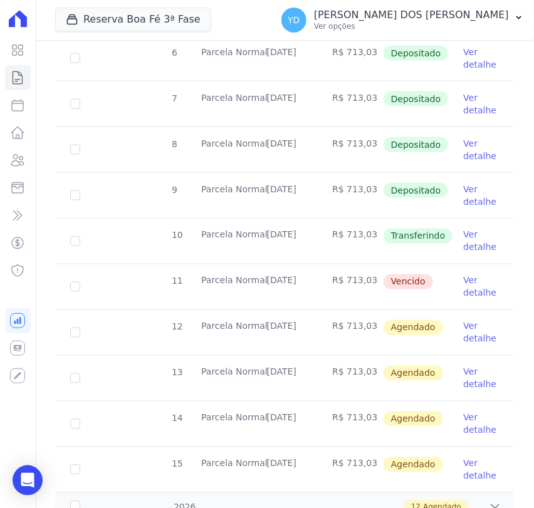
scroll to position [487, 0]
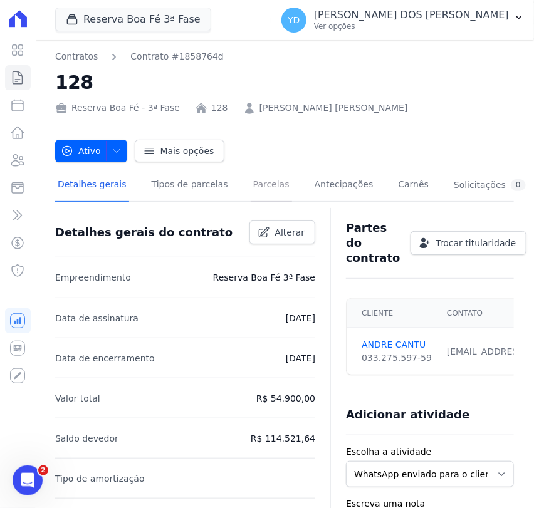
click at [251, 181] on link "Parcelas" at bounding box center [271, 185] width 41 height 33
click at [256, 189] on link "Parcelas" at bounding box center [271, 185] width 41 height 33
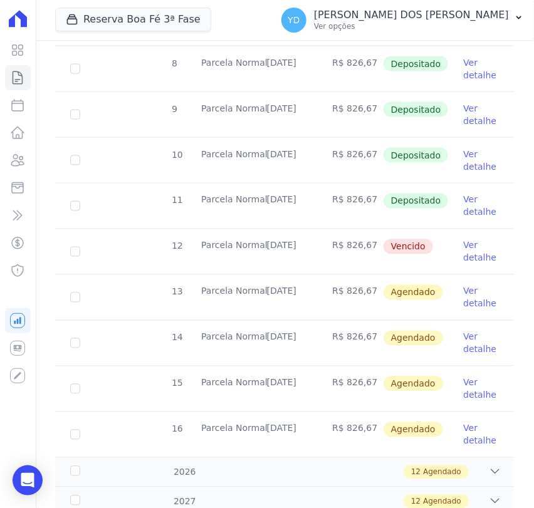
scroll to position [417, 0]
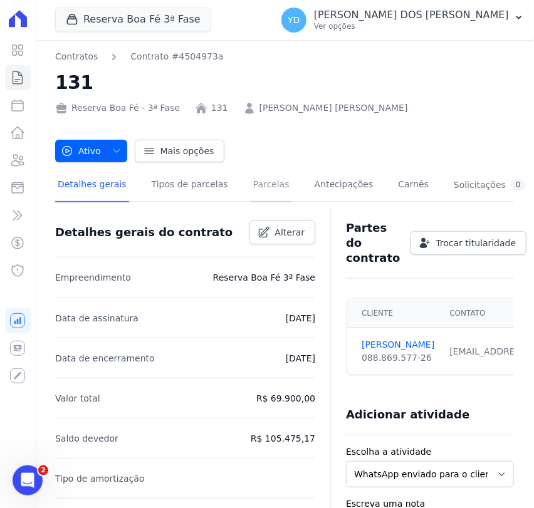
click at [251, 185] on link "Parcelas" at bounding box center [271, 185] width 41 height 33
click at [251, 182] on link "Parcelas" at bounding box center [271, 185] width 41 height 33
click at [253, 187] on link "Parcelas" at bounding box center [271, 185] width 41 height 33
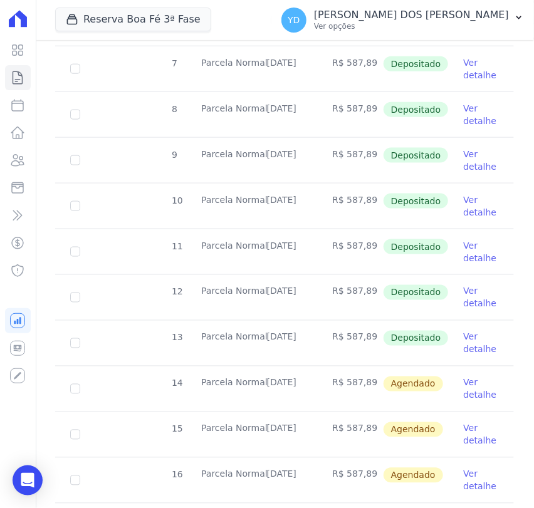
scroll to position [417, 0]
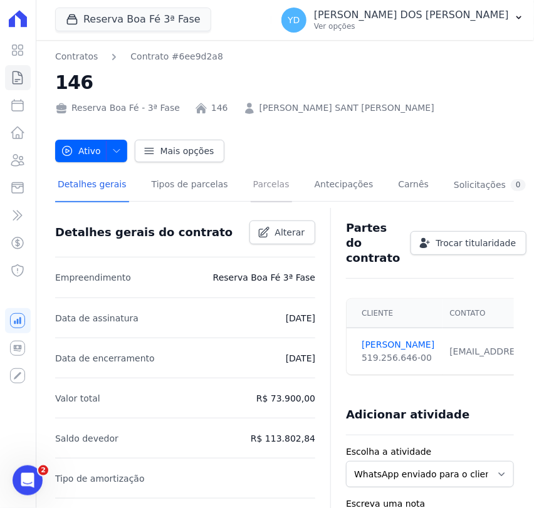
click at [251, 189] on link "Parcelas" at bounding box center [271, 185] width 41 height 33
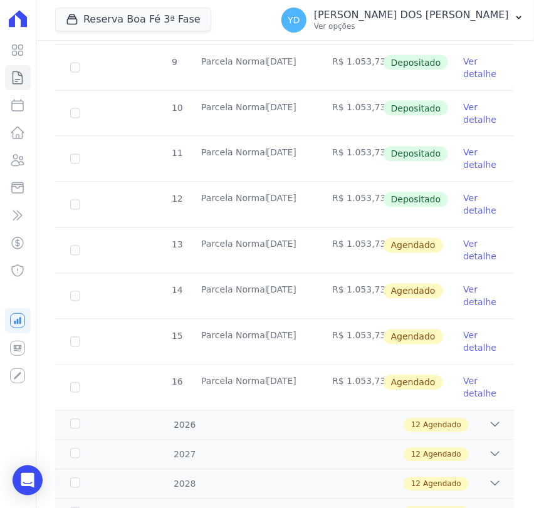
scroll to position [417, 0]
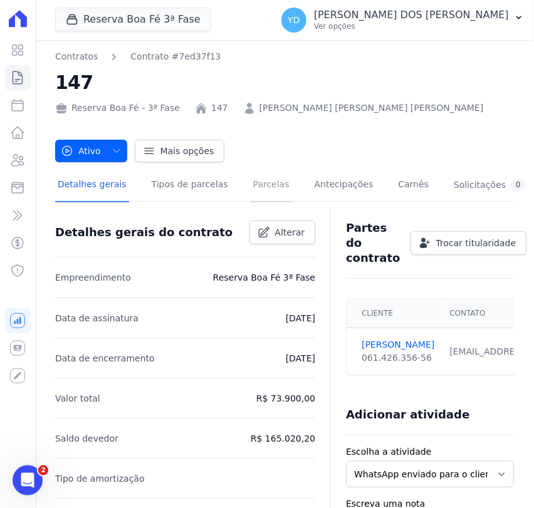
click at [251, 187] on link "Parcelas" at bounding box center [271, 185] width 41 height 33
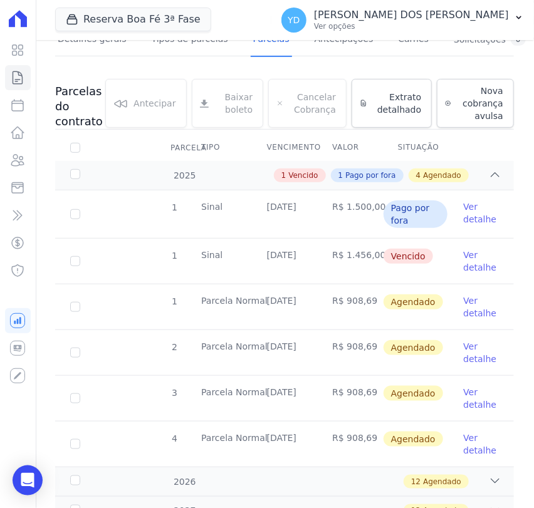
scroll to position [209, 0]
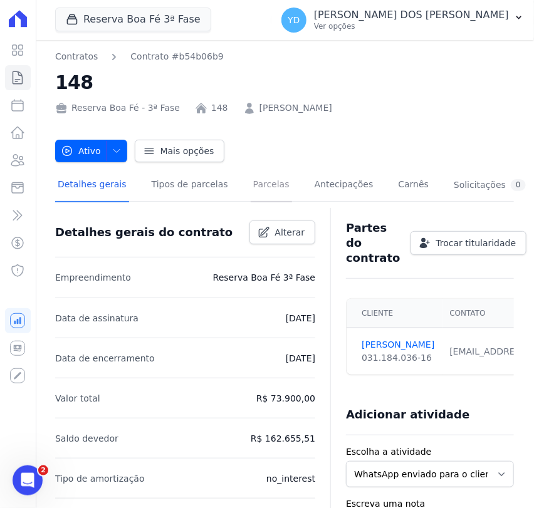
click at [251, 187] on link "Parcelas" at bounding box center [271, 185] width 41 height 33
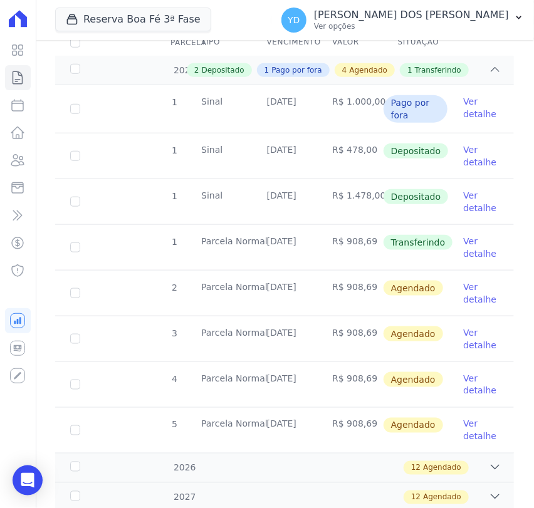
scroll to position [348, 0]
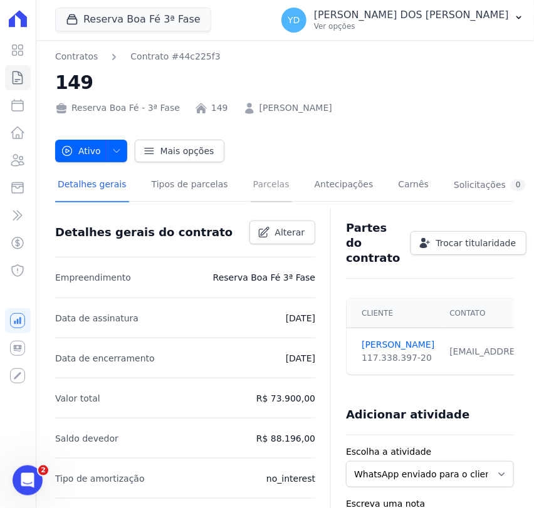
click at [251, 184] on link "Parcelas" at bounding box center [271, 185] width 41 height 33
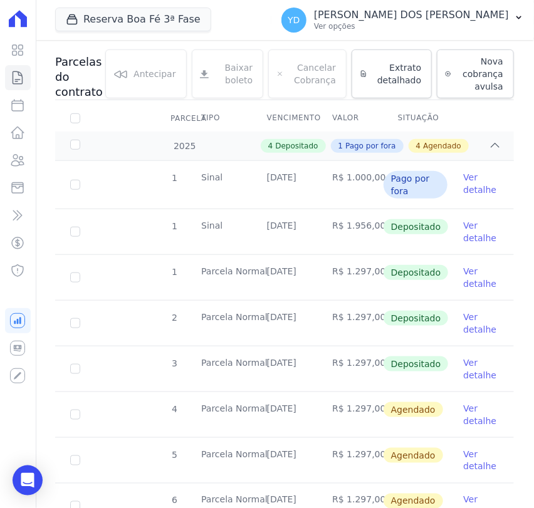
scroll to position [209, 0]
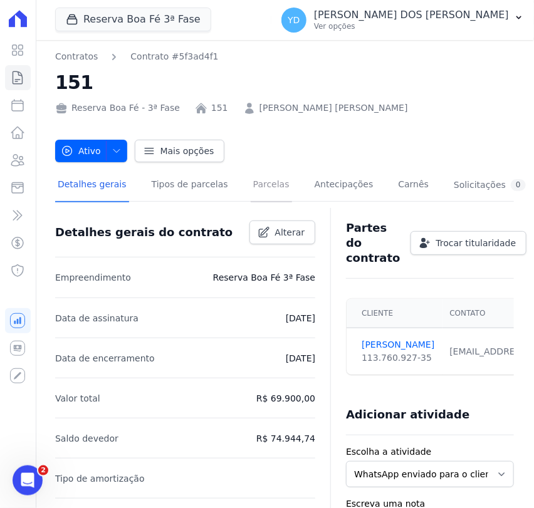
drag, startPoint x: 246, startPoint y: 193, endPoint x: 246, endPoint y: 181, distance: 12.6
click at [251, 193] on link "Parcelas" at bounding box center [271, 185] width 41 height 33
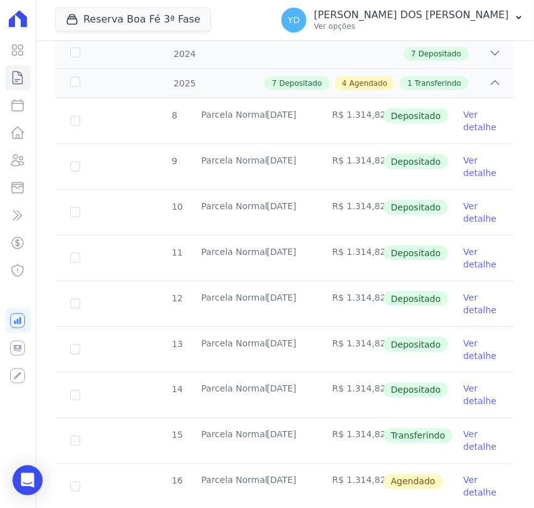
scroll to position [278, 0]
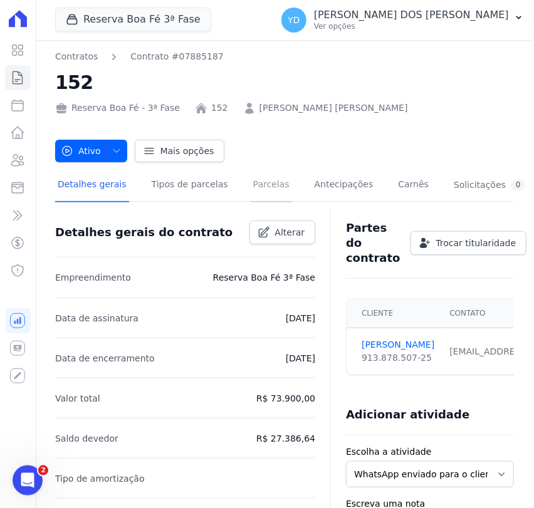
click at [251, 186] on link "Parcelas" at bounding box center [271, 185] width 41 height 33
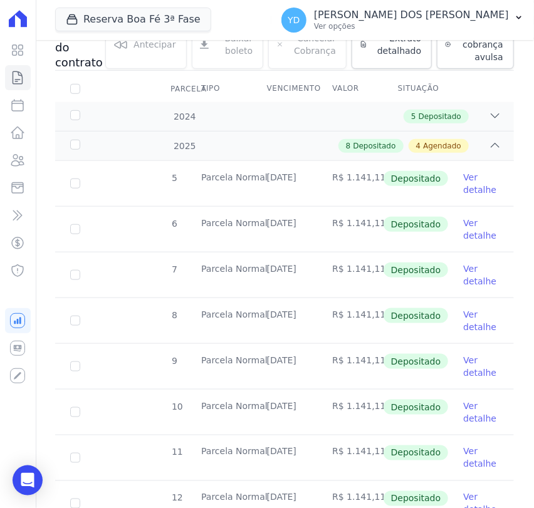
scroll to position [417, 0]
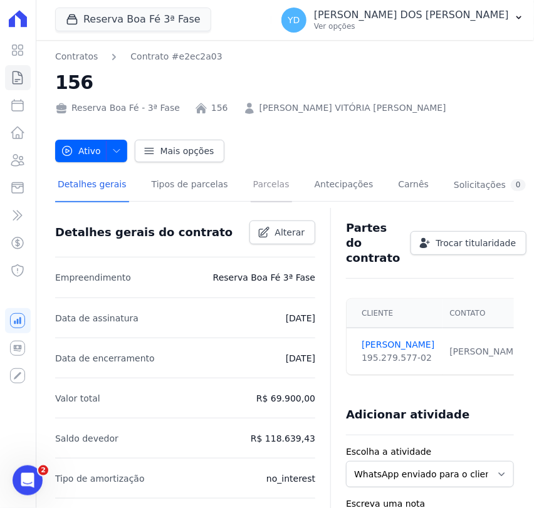
click at [251, 185] on link "Parcelas" at bounding box center [271, 185] width 41 height 33
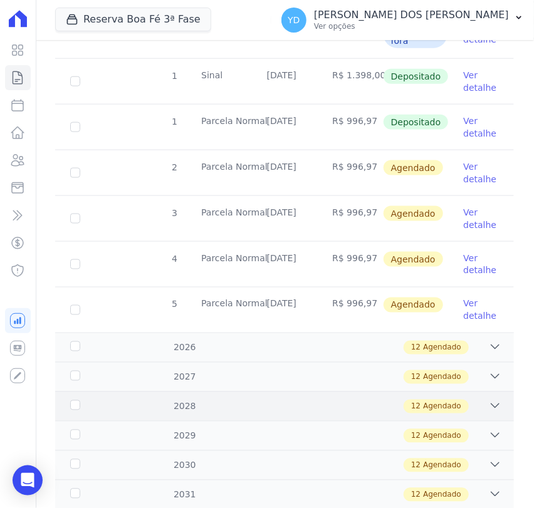
scroll to position [316, 0]
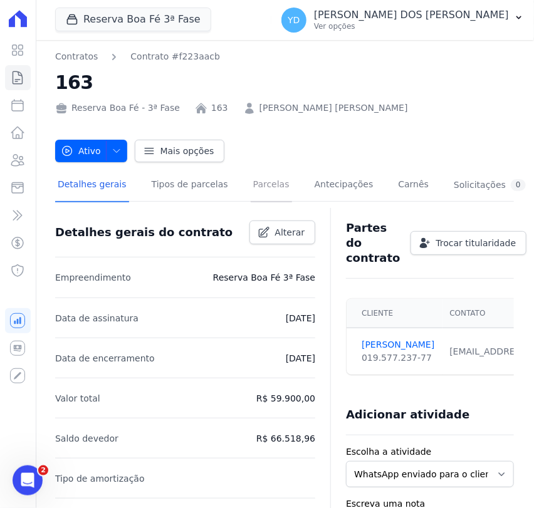
click at [260, 180] on link "Parcelas" at bounding box center [271, 185] width 41 height 33
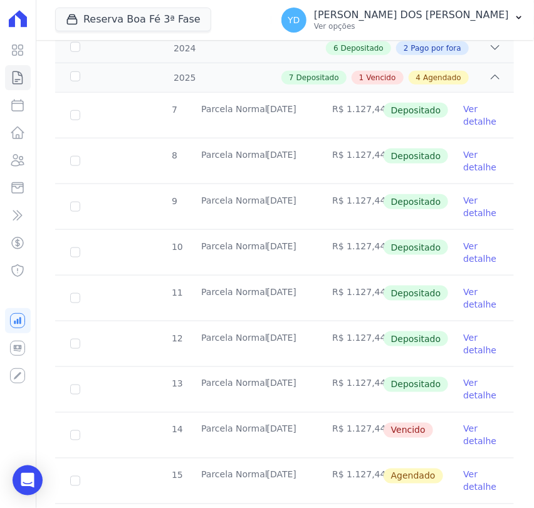
scroll to position [278, 0]
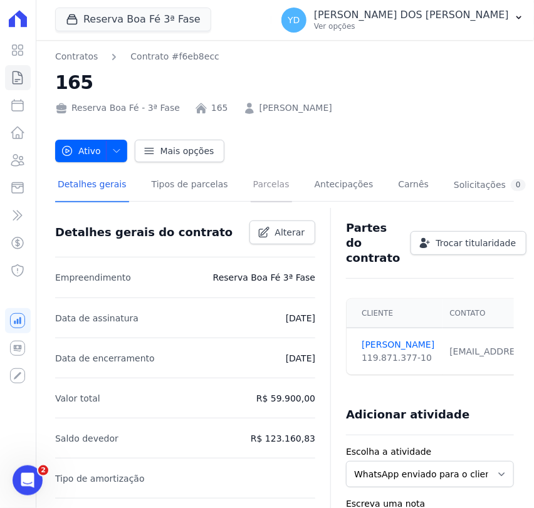
click at [255, 192] on link "Parcelas" at bounding box center [271, 185] width 41 height 33
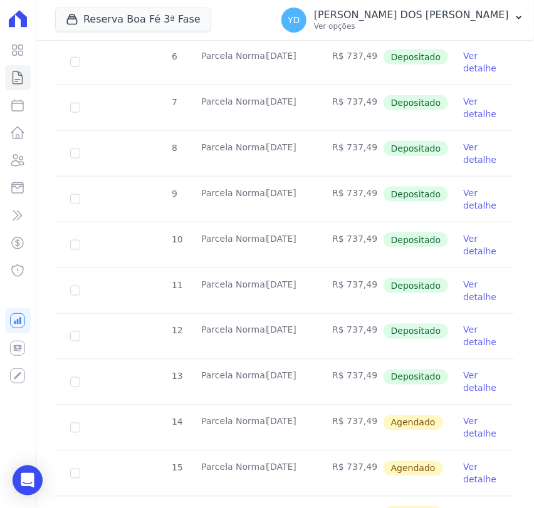
scroll to position [417, 0]
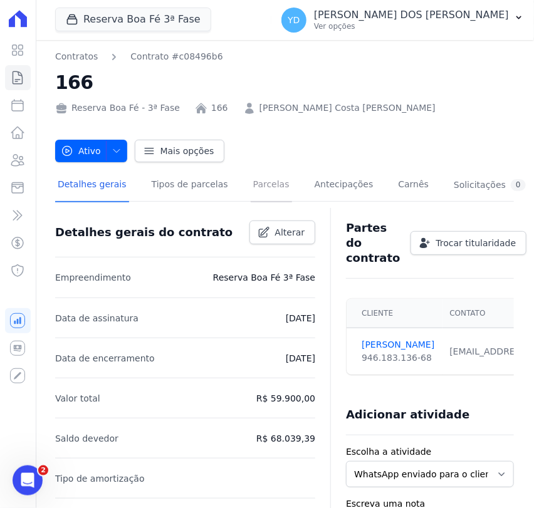
click at [253, 197] on link "Parcelas" at bounding box center [271, 185] width 41 height 33
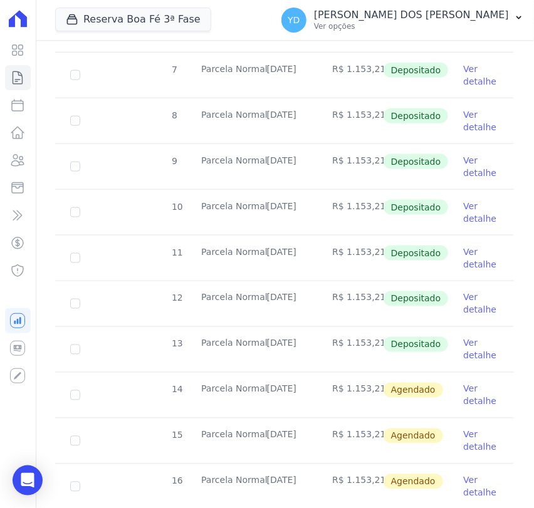
scroll to position [417, 0]
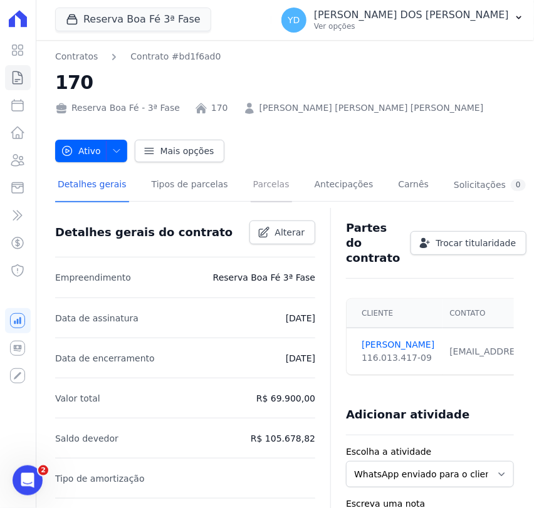
click at [254, 190] on link "Parcelas" at bounding box center [271, 185] width 41 height 33
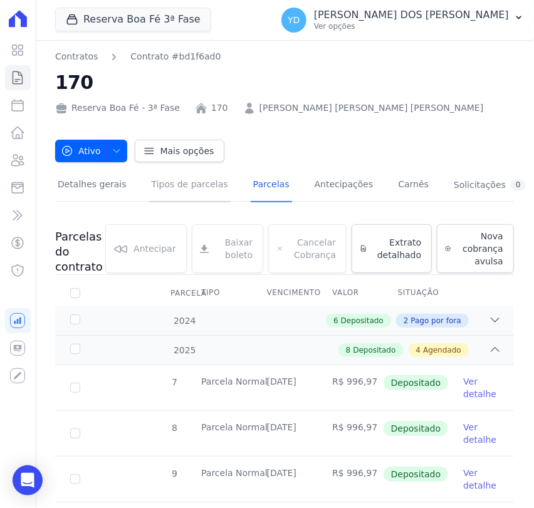
click at [173, 201] on link "Tipos de parcelas" at bounding box center [189, 185] width 81 height 33
click at [98, 196] on link "Detalhes gerais" at bounding box center [92, 185] width 74 height 33
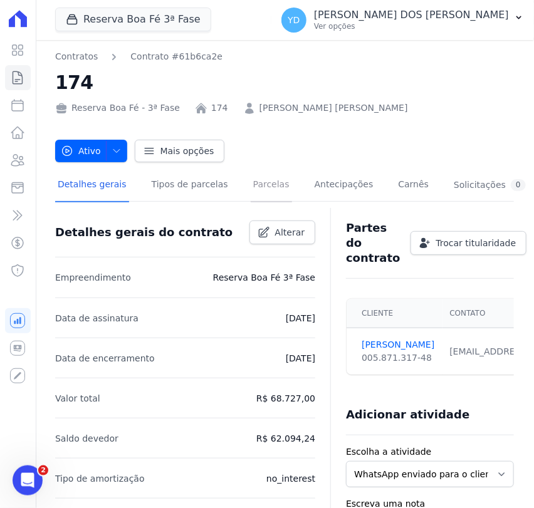
click at [251, 180] on link "Parcelas" at bounding box center [271, 185] width 41 height 33
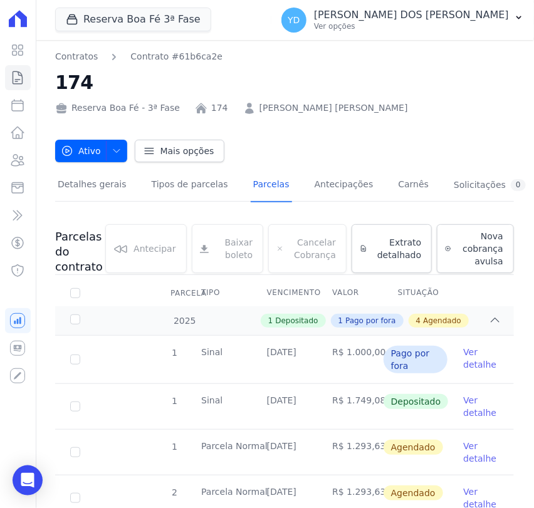
scroll to position [257, 0]
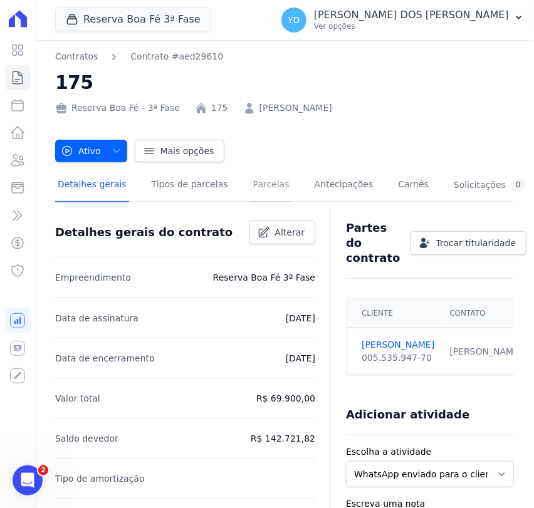
click at [256, 187] on link "Parcelas" at bounding box center [271, 185] width 41 height 33
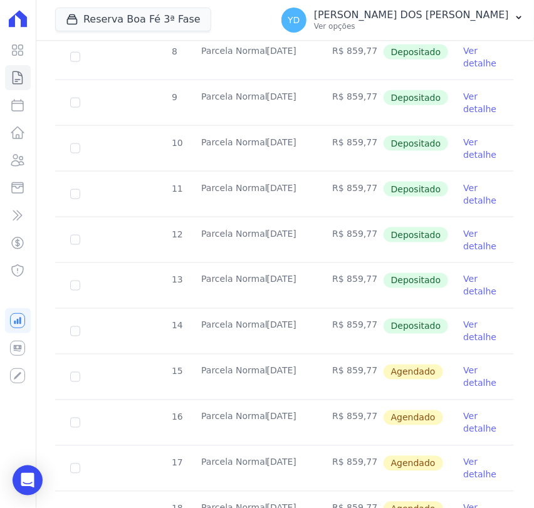
scroll to position [417, 0]
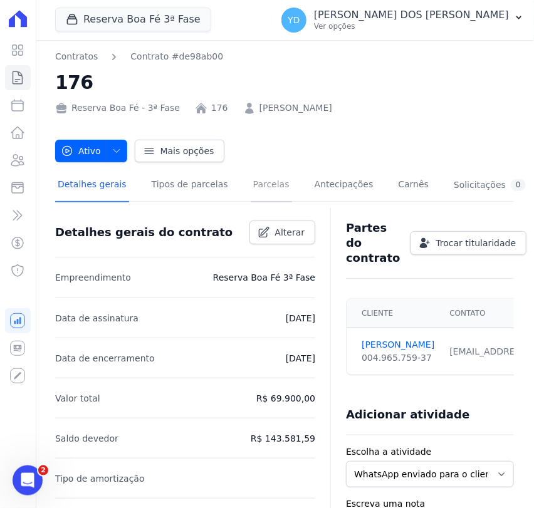
click at [253, 181] on link "Parcelas" at bounding box center [271, 185] width 41 height 33
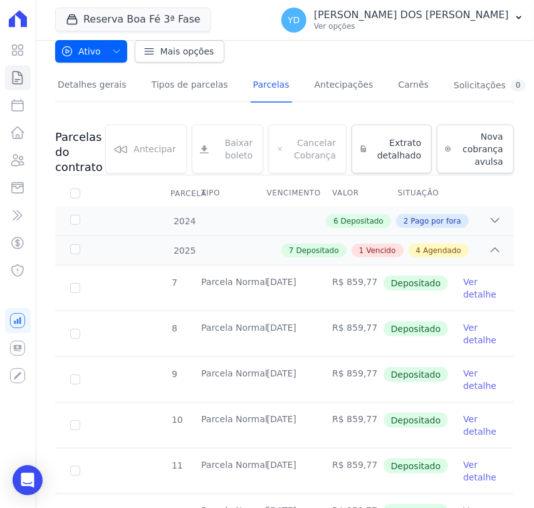
scroll to position [487, 0]
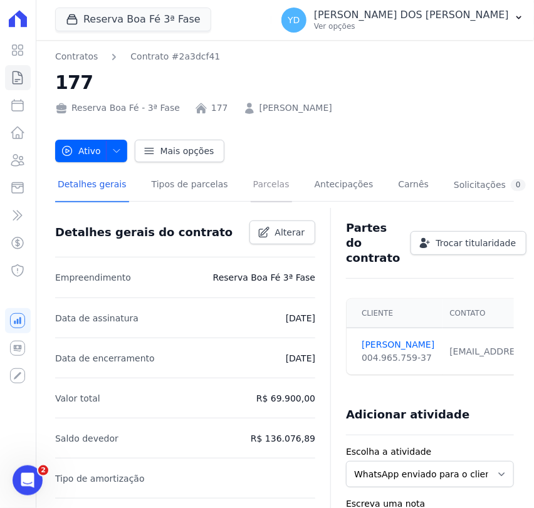
click at [253, 181] on link "Parcelas" at bounding box center [271, 185] width 41 height 33
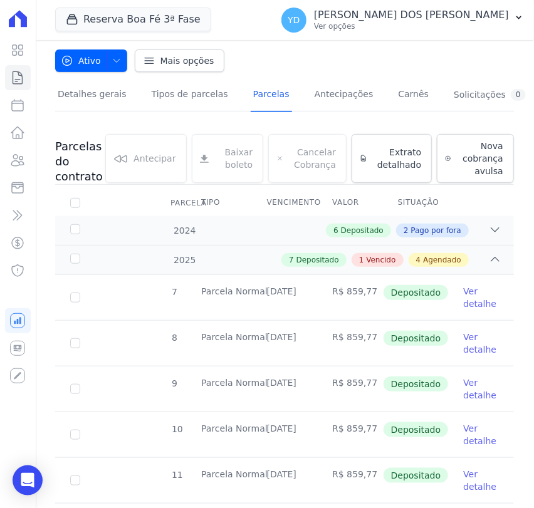
scroll to position [348, 0]
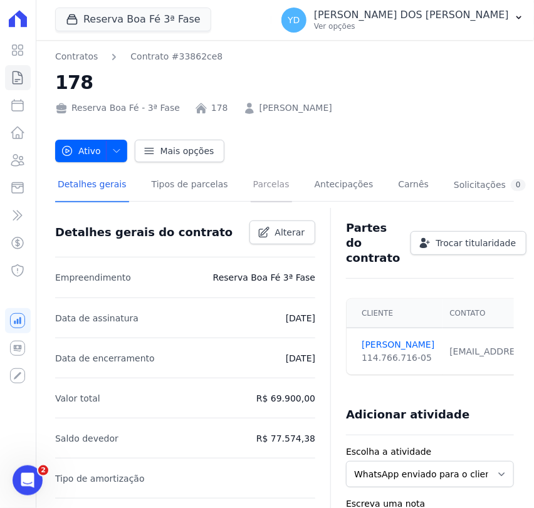
click at [251, 192] on link "Parcelas" at bounding box center [271, 185] width 41 height 33
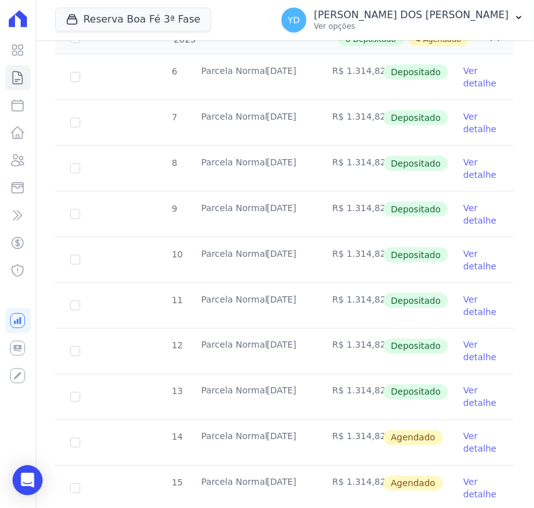
scroll to position [348, 0]
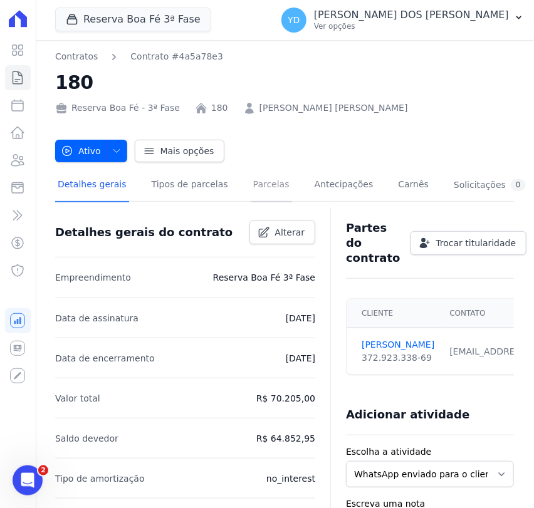
click at [261, 182] on link "Parcelas" at bounding box center [271, 185] width 41 height 33
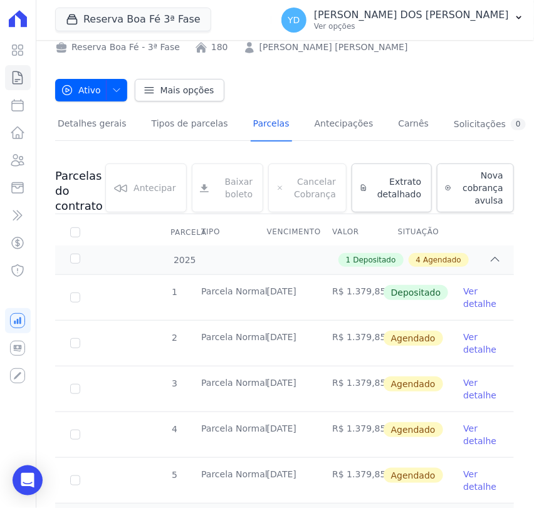
scroll to position [209, 0]
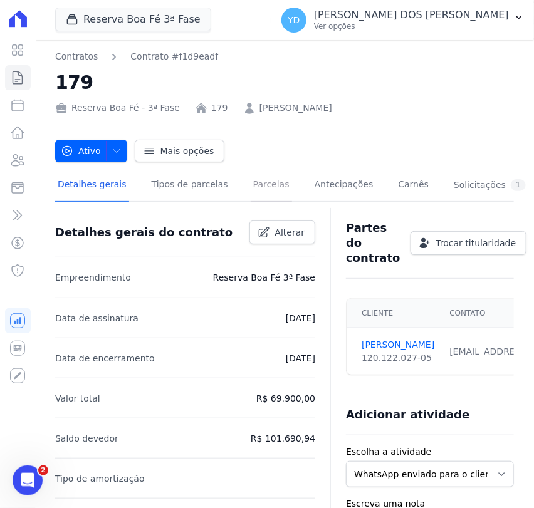
click at [251, 198] on link "Parcelas" at bounding box center [271, 185] width 41 height 33
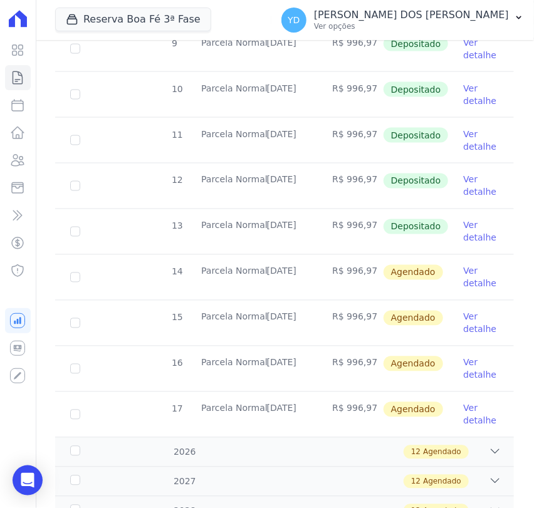
scroll to position [557, 0]
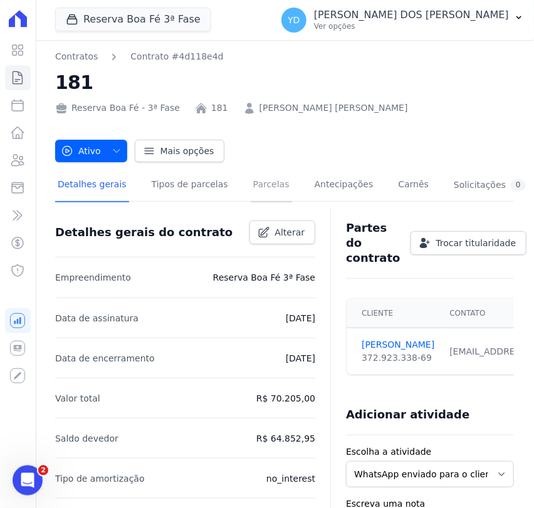
click at [251, 189] on link "Parcelas" at bounding box center [271, 185] width 41 height 33
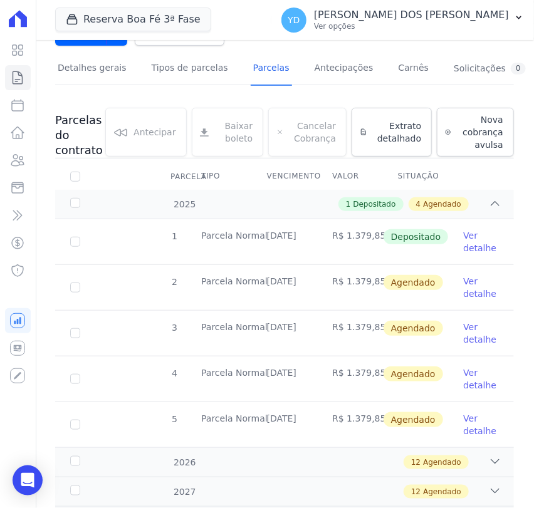
scroll to position [209, 0]
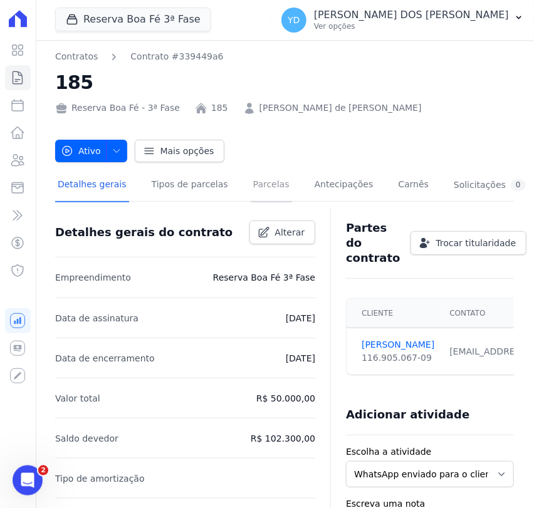
click at [251, 201] on link "Parcelas" at bounding box center [271, 185] width 41 height 33
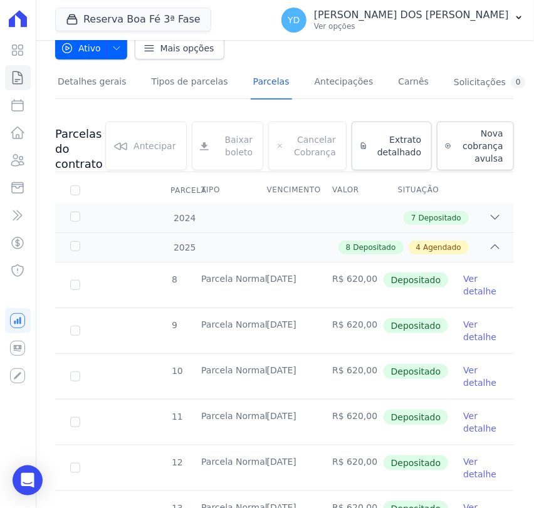
scroll to position [348, 0]
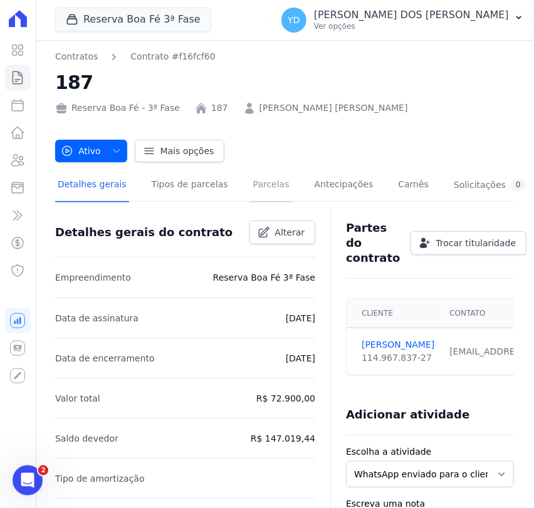
click at [260, 201] on link "Parcelas" at bounding box center [271, 185] width 41 height 33
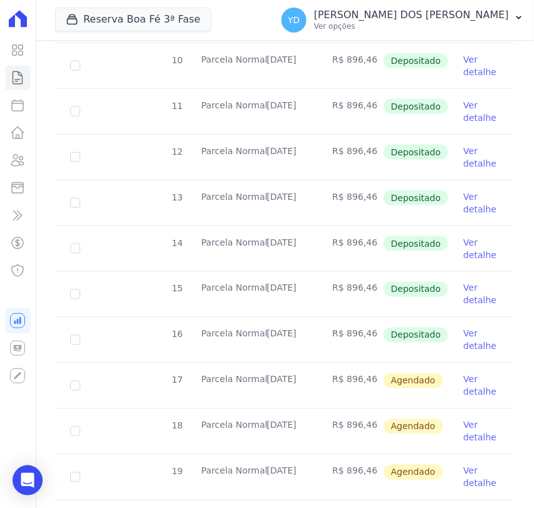
scroll to position [557, 0]
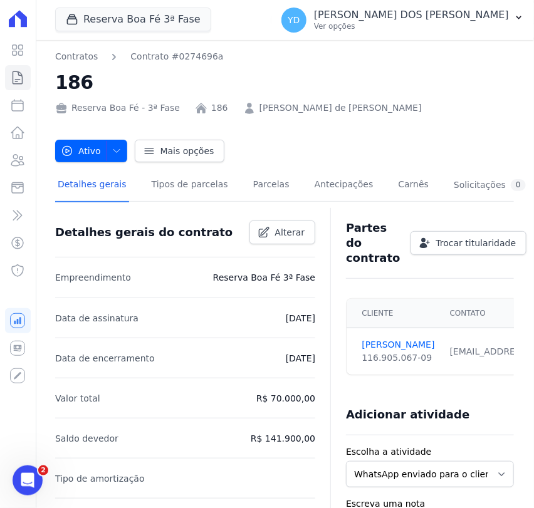
scroll to position [409, 0]
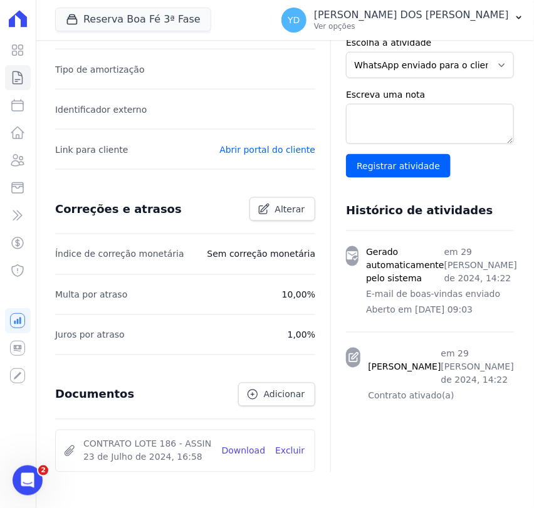
click at [515, 214] on div "Contratos Contrato #0274696a 186 Reserva [GEOGRAPHIC_DATA] - 3ª Fase 186 [PERSO…" at bounding box center [284, 97] width 499 height 932
click at [532, 441] on main "Contratos Contrato #0274696a 186 Reserva [GEOGRAPHIC_DATA] - 3ª Fase 186 [PERSO…" at bounding box center [284, 274] width 499 height 468
drag, startPoint x: -60, startPoint y: 540, endPoint x: -129, endPoint y: 540, distance: 69.0
click at [0, 508] on html "Visão Geral Contratos [GEOGRAPHIC_DATA] Lotes Clientes Minha Carteira Transferê…" at bounding box center [267, 254] width 534 height 508
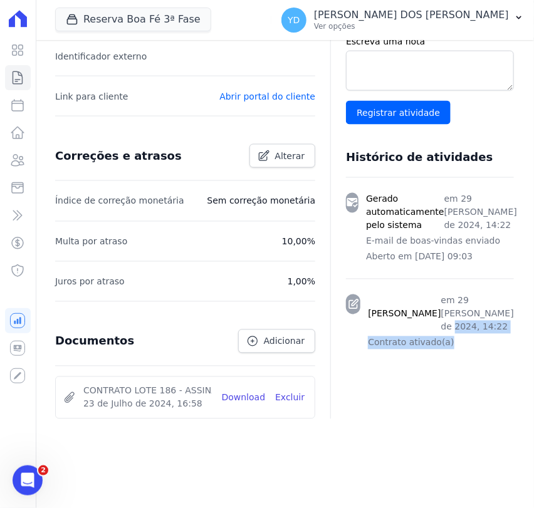
click at [259, 218] on li "Índice de correção monetária Sem correção monetária" at bounding box center [185, 201] width 260 height 40
click at [129, 174] on div "Correções e atrasos Alterar" at bounding box center [185, 157] width 260 height 50
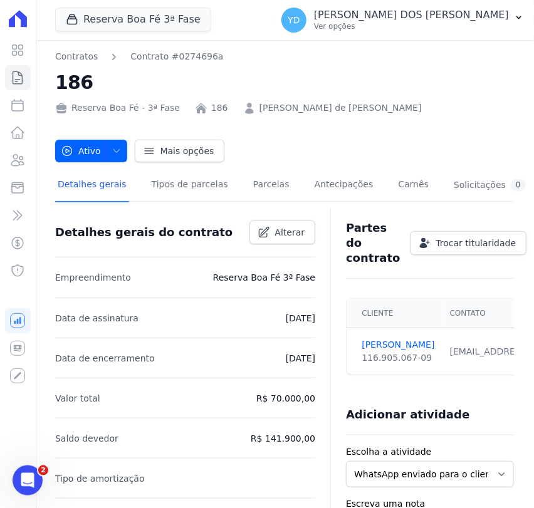
scroll to position [0, 0]
click at [256, 180] on link "Parcelas" at bounding box center [271, 185] width 41 height 33
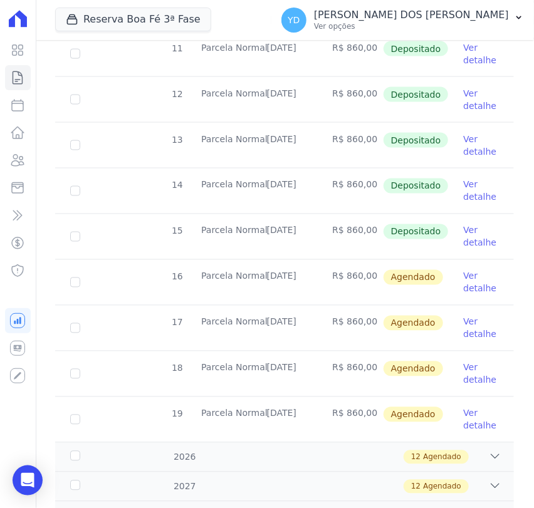
scroll to position [487, 0]
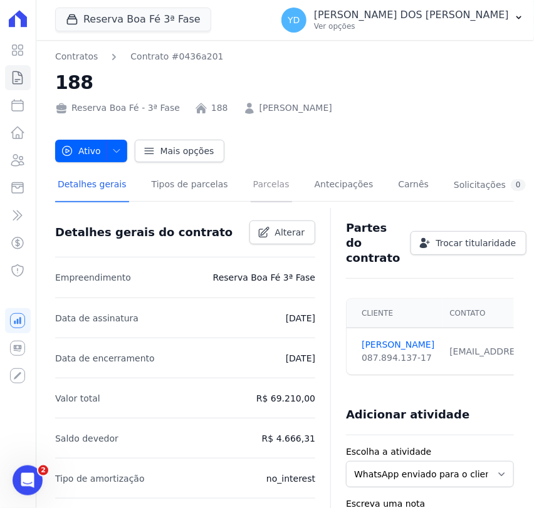
click at [251, 179] on link "Parcelas" at bounding box center [271, 185] width 41 height 33
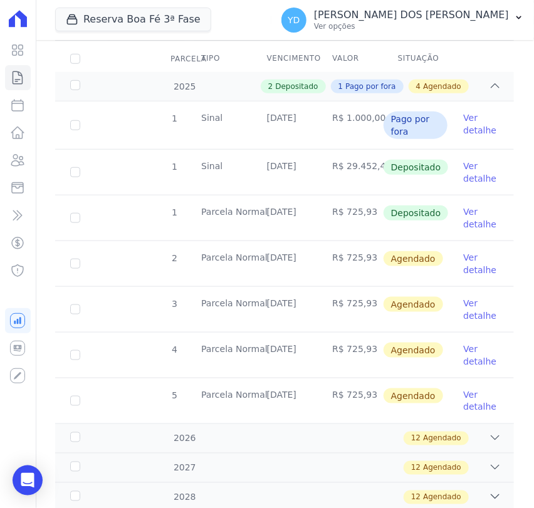
scroll to position [233, 0]
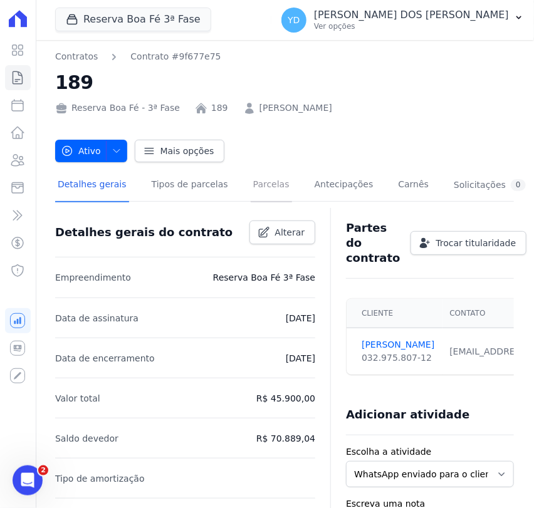
click at [254, 185] on link "Parcelas" at bounding box center [271, 185] width 41 height 33
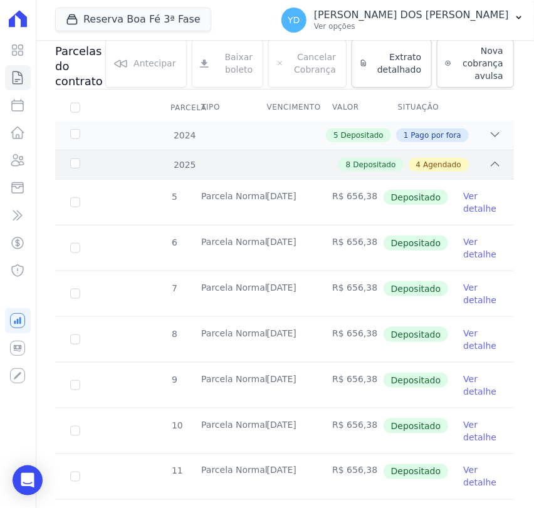
scroll to position [278, 0]
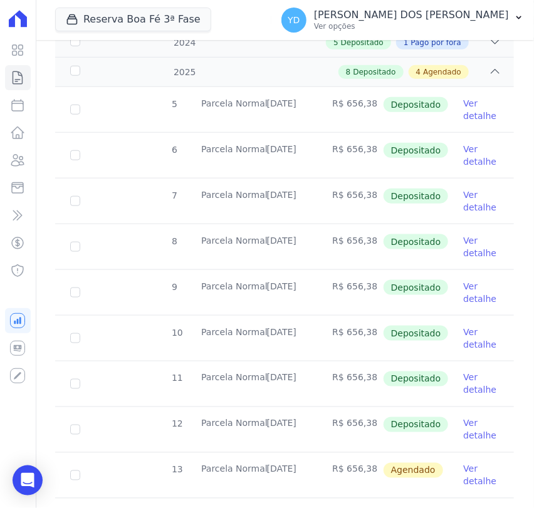
click at [70, 316] on td "10" at bounding box center [75, 338] width 40 height 45
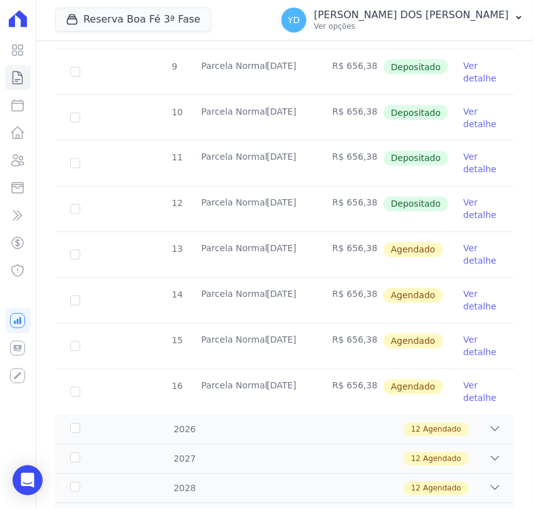
scroll to position [705, 0]
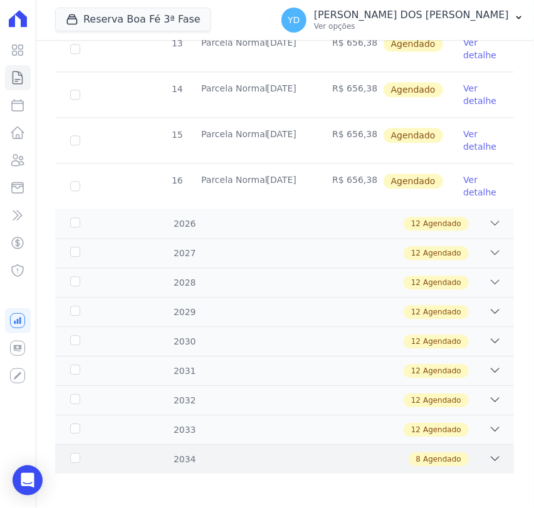
click at [160, 461] on div "8 Agendado" at bounding box center [307, 460] width 390 height 14
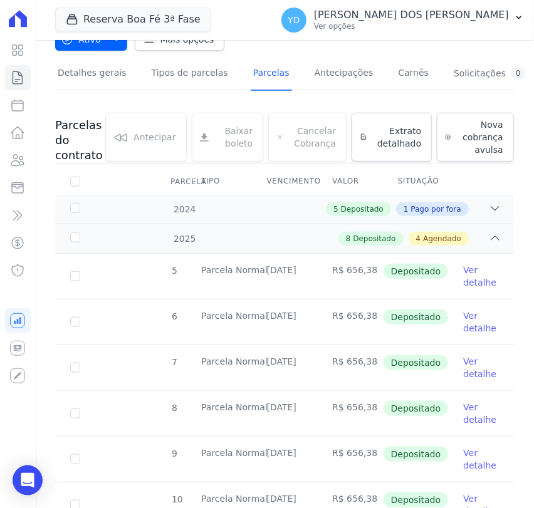
scroll to position [0, 0]
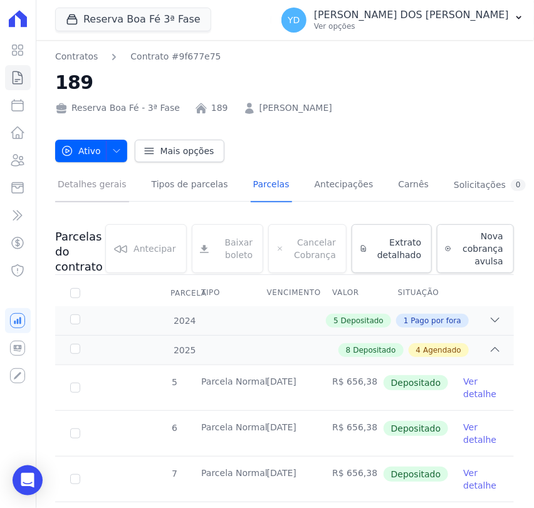
click at [65, 195] on link "Detalhes gerais" at bounding box center [92, 185] width 74 height 33
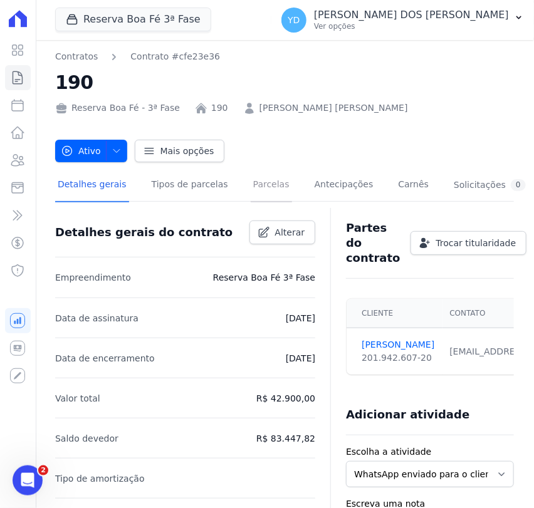
click at [251, 201] on link "Parcelas" at bounding box center [271, 185] width 41 height 33
click at [256, 178] on link "Parcelas" at bounding box center [271, 185] width 41 height 33
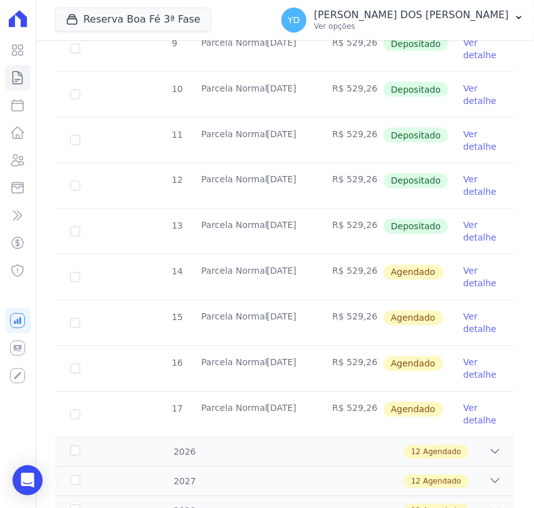
scroll to position [487, 0]
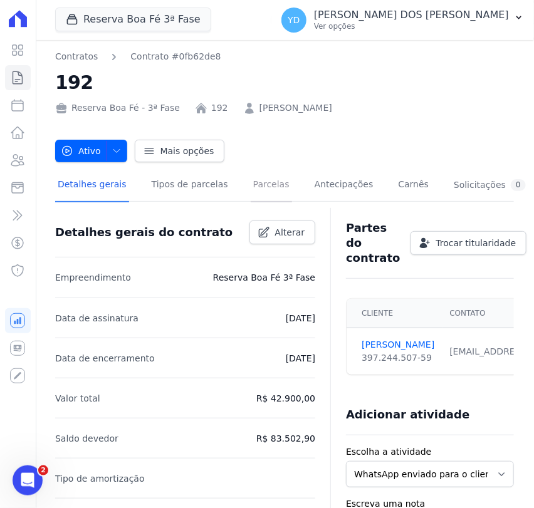
click at [251, 190] on link "Parcelas" at bounding box center [271, 185] width 41 height 33
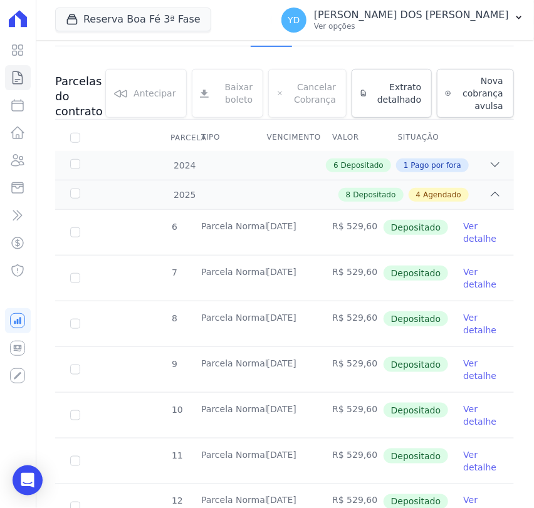
scroll to position [487, 0]
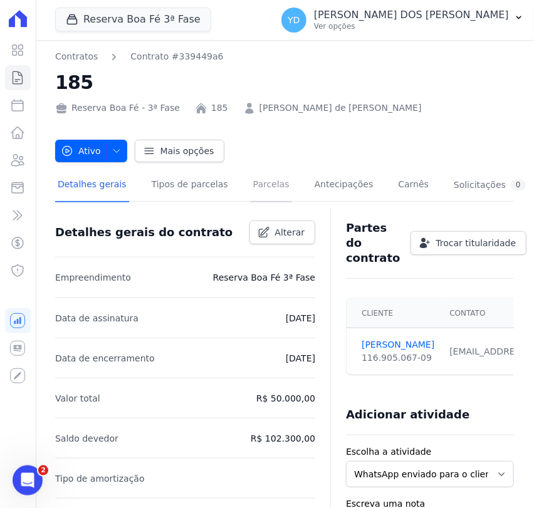
click at [254, 191] on link "Parcelas" at bounding box center [271, 185] width 41 height 33
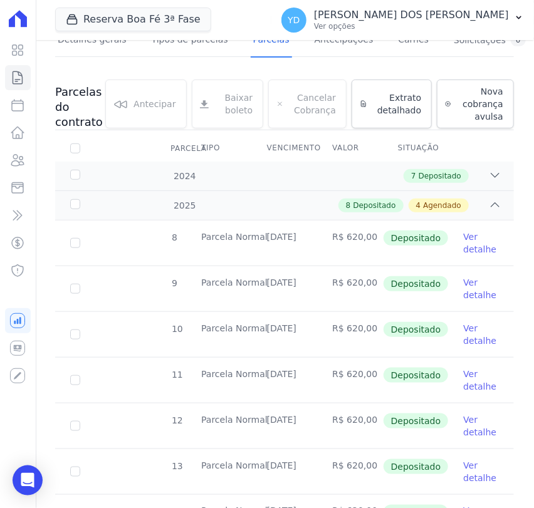
scroll to position [417, 0]
